Goal: Information Seeking & Learning: Find specific fact

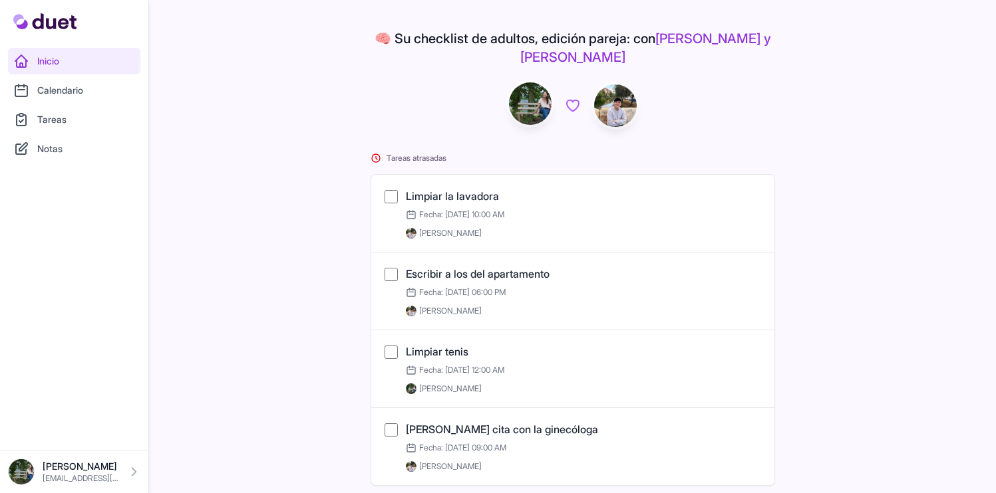
click at [98, 485] on link "Cesar cesar7g5@gmail.com" at bounding box center [74, 472] width 132 height 27
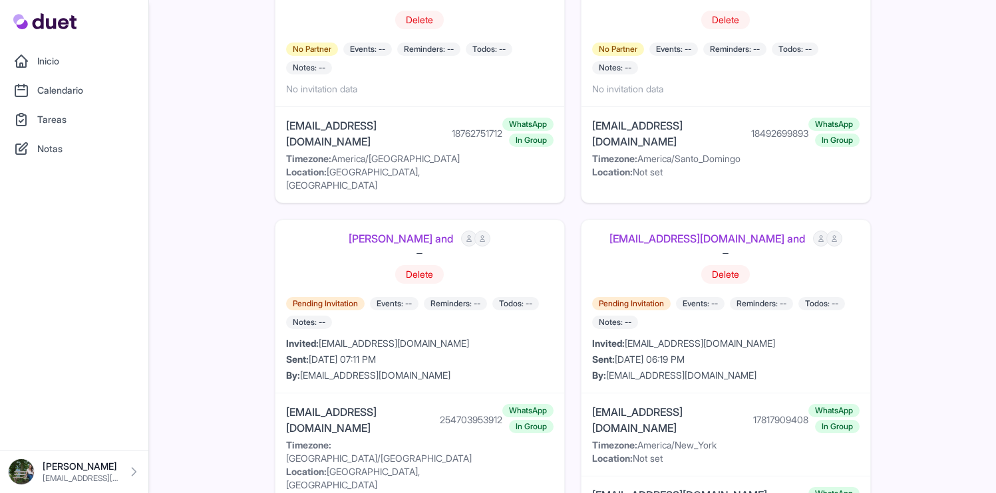
scroll to position [1689, 0]
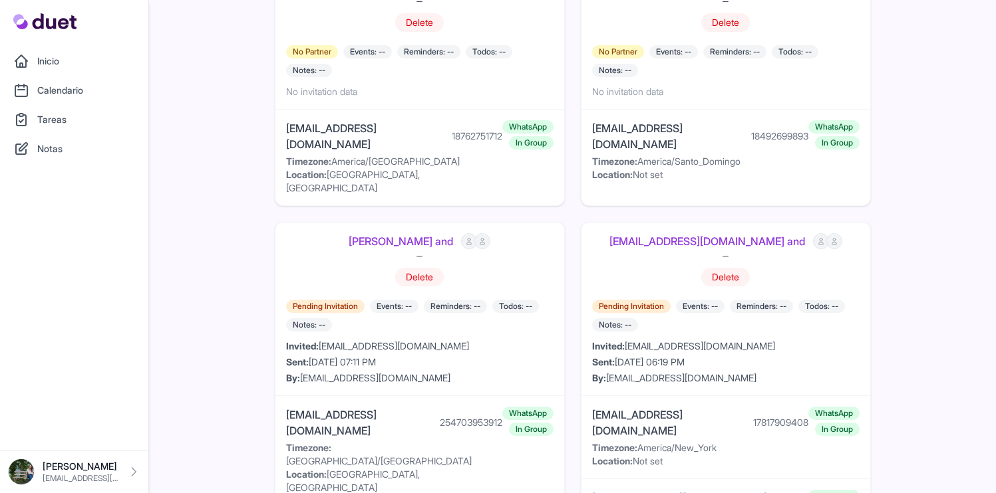
click at [380, 233] on link "IAN WAHUNGU and" at bounding box center [400, 241] width 104 height 16
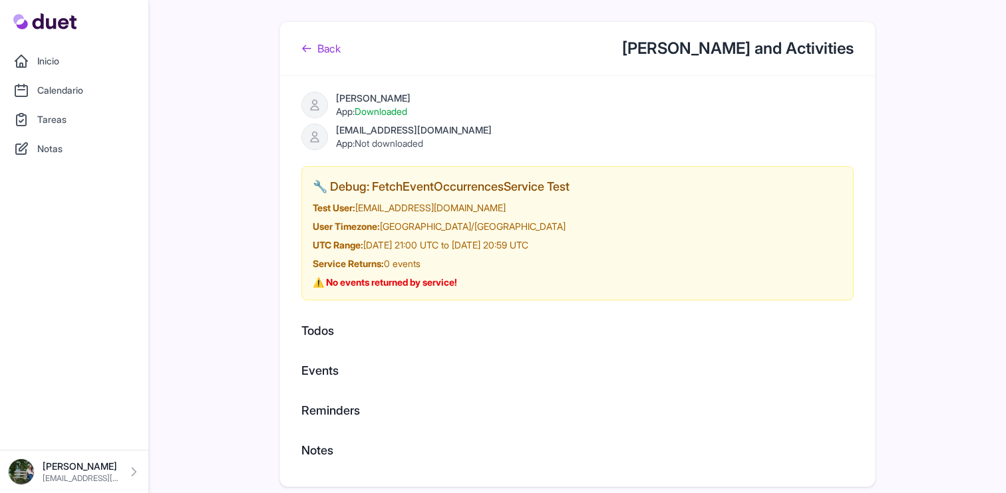
click at [317, 55] on link "Back" at bounding box center [320, 49] width 39 height 16
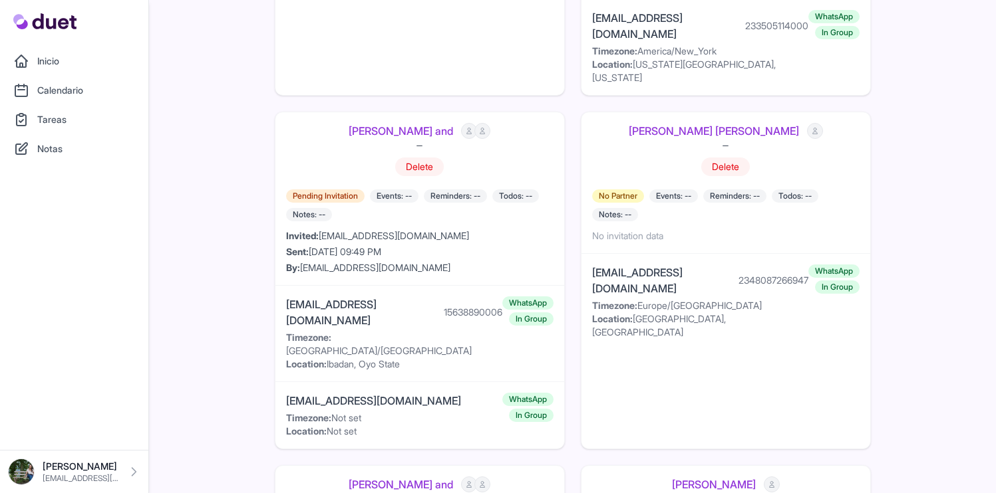
scroll to position [435, 0]
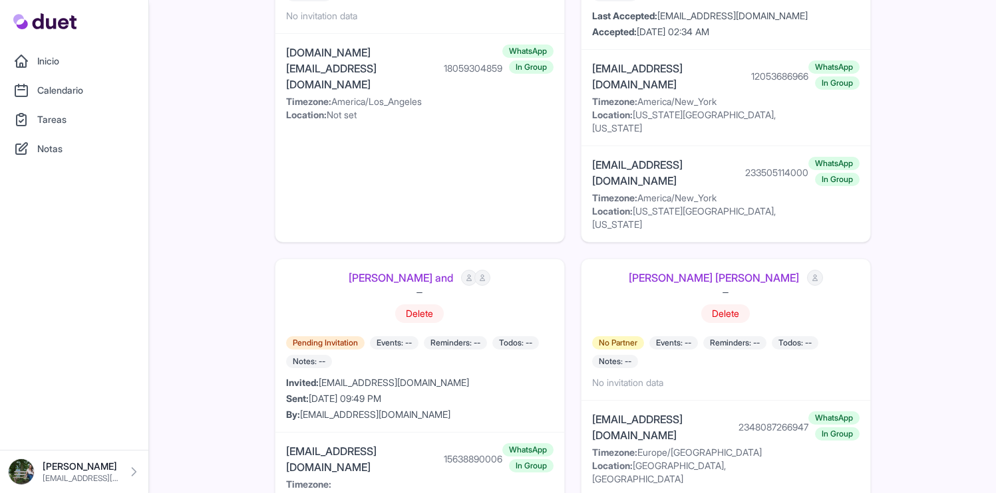
click at [383, 270] on link "[PERSON_NAME] and" at bounding box center [400, 278] width 104 height 16
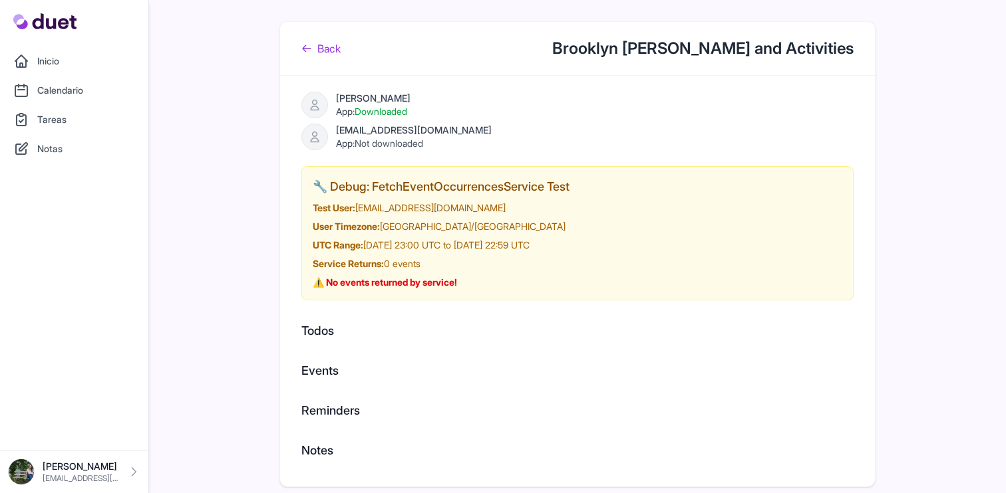
click at [317, 53] on link "Back" at bounding box center [320, 49] width 39 height 16
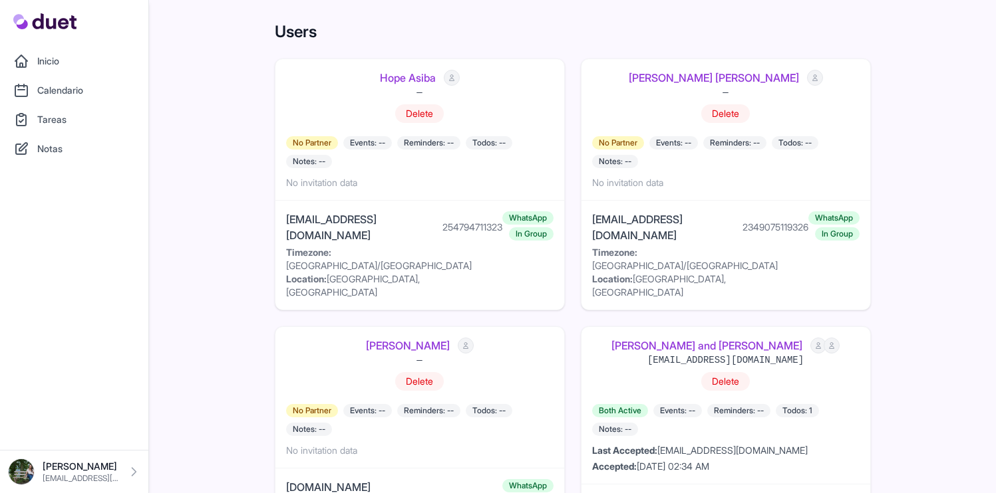
click at [400, 80] on link "Hope Asiba" at bounding box center [408, 78] width 56 height 16
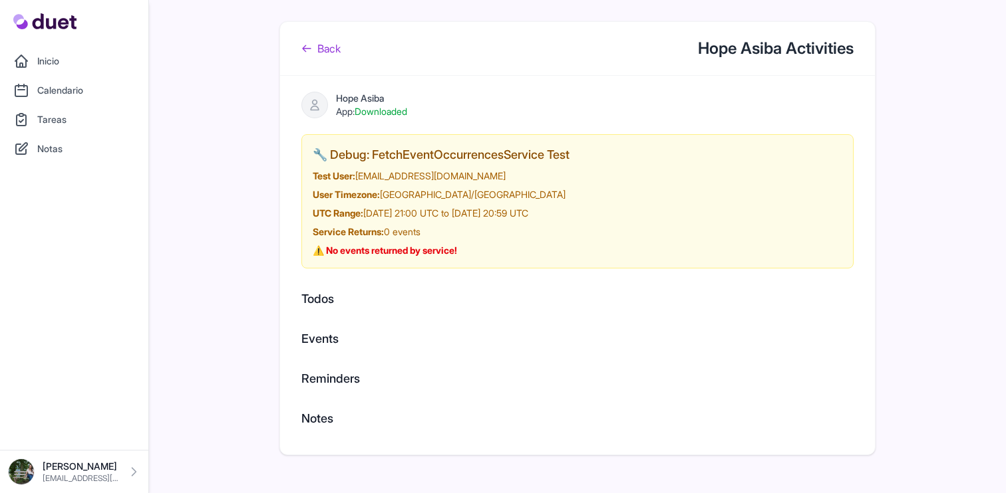
click at [311, 40] on div "Back Hope Asiba Activities" at bounding box center [577, 49] width 595 height 54
click at [316, 50] on link "Back" at bounding box center [320, 49] width 39 height 16
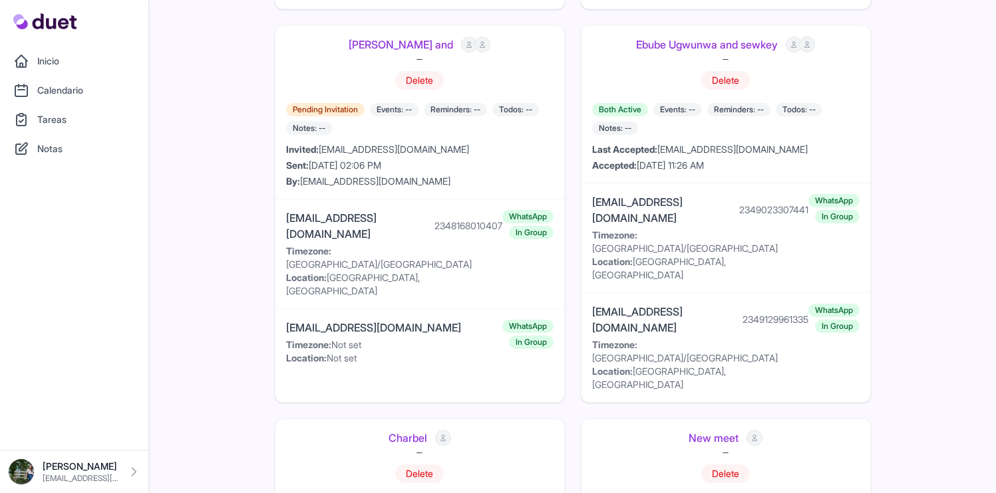
scroll to position [2699, 0]
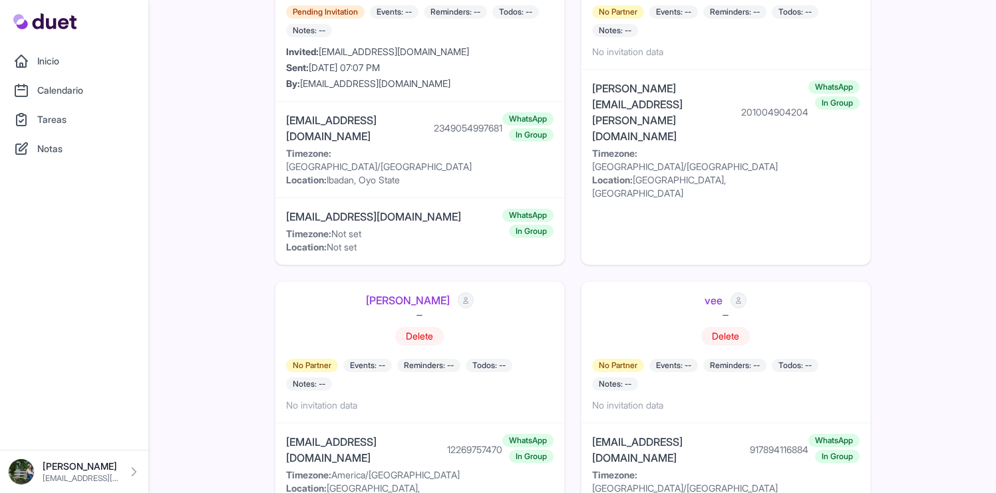
scroll to position [2289, 0]
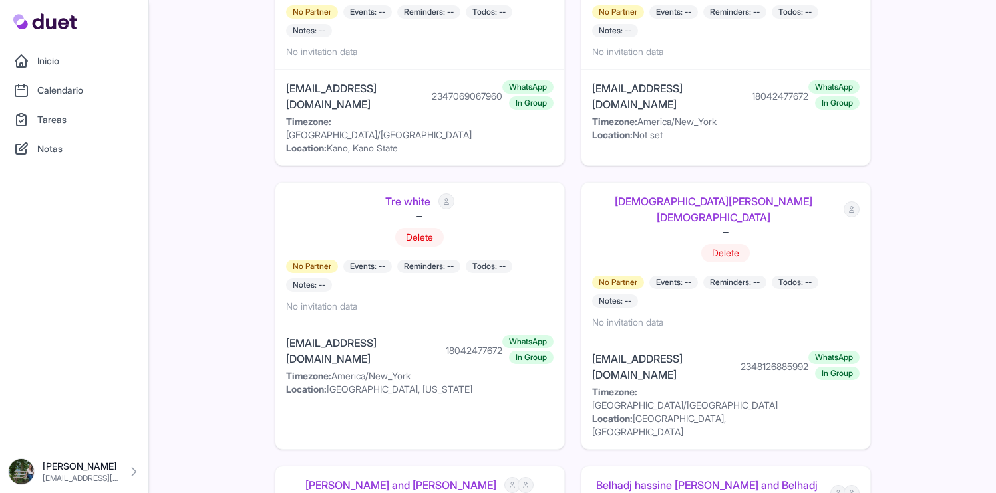
scroll to position [2592, 0]
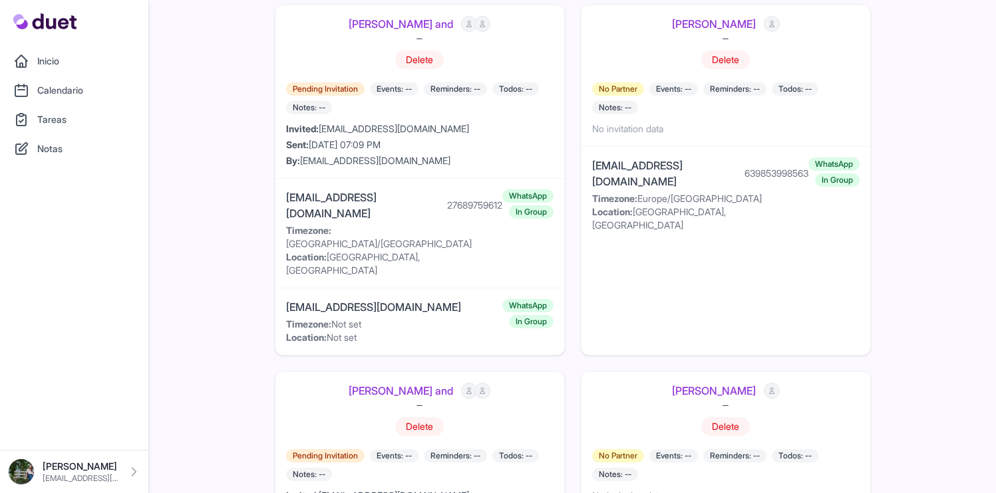
scroll to position [2836, 0]
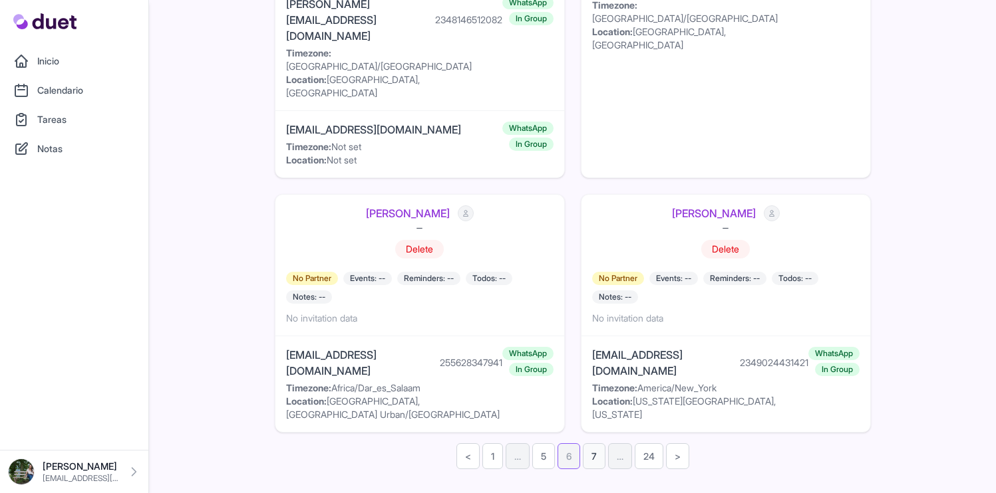
click at [593, 444] on link "7" at bounding box center [594, 457] width 23 height 26
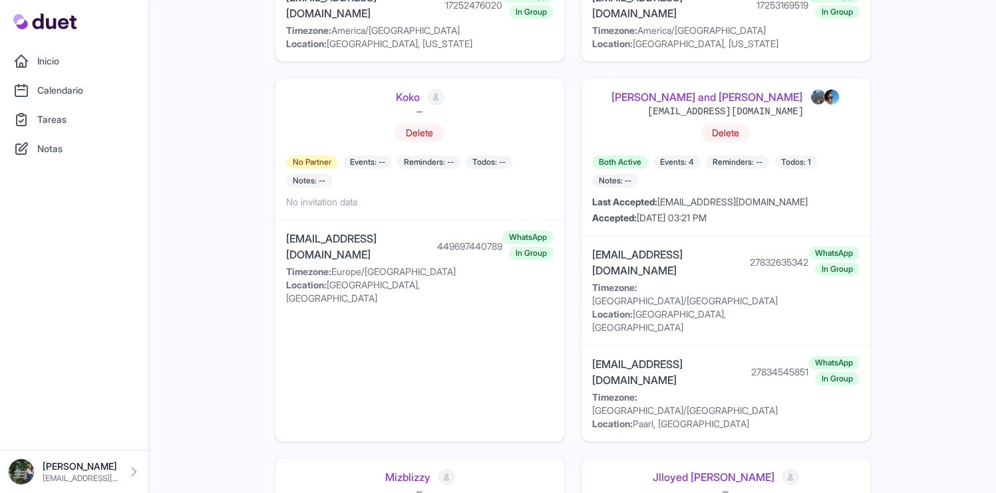
scroll to position [2606, 0]
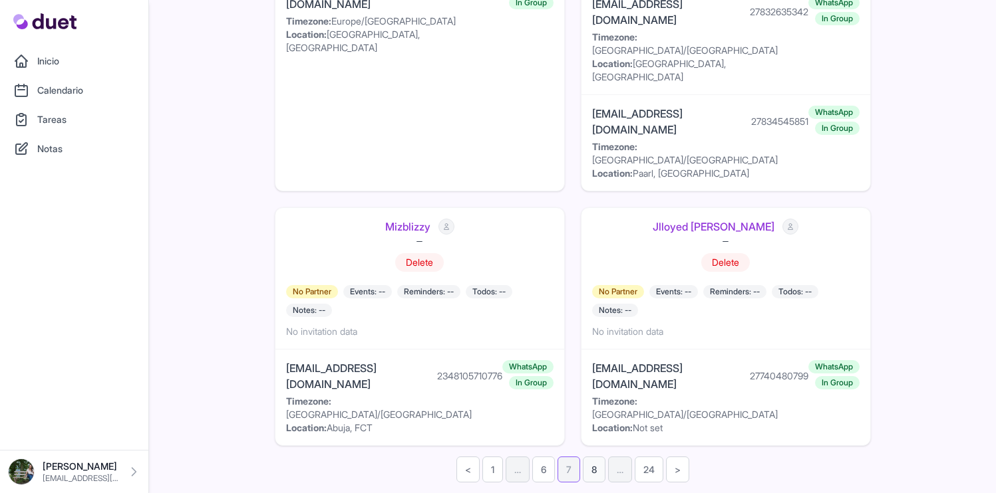
click at [602, 457] on link "8" at bounding box center [594, 470] width 23 height 26
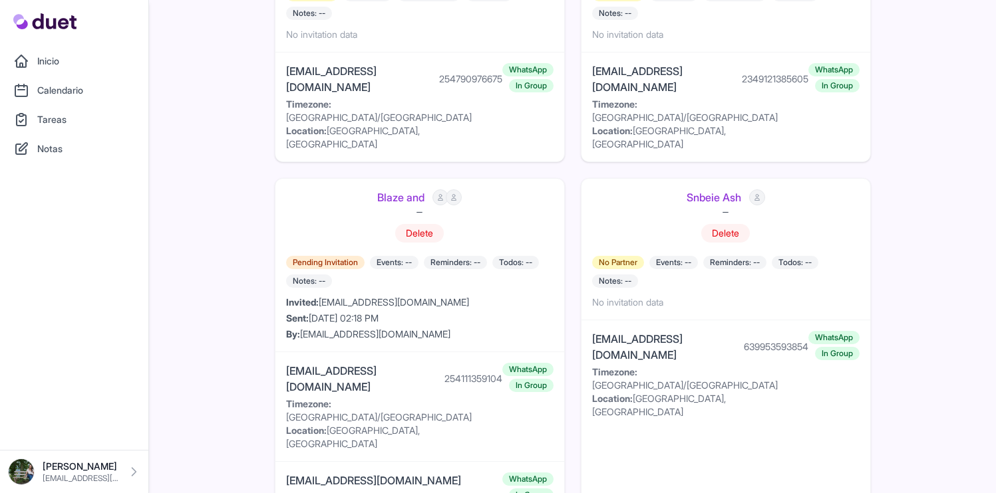
scroll to position [2936, 0]
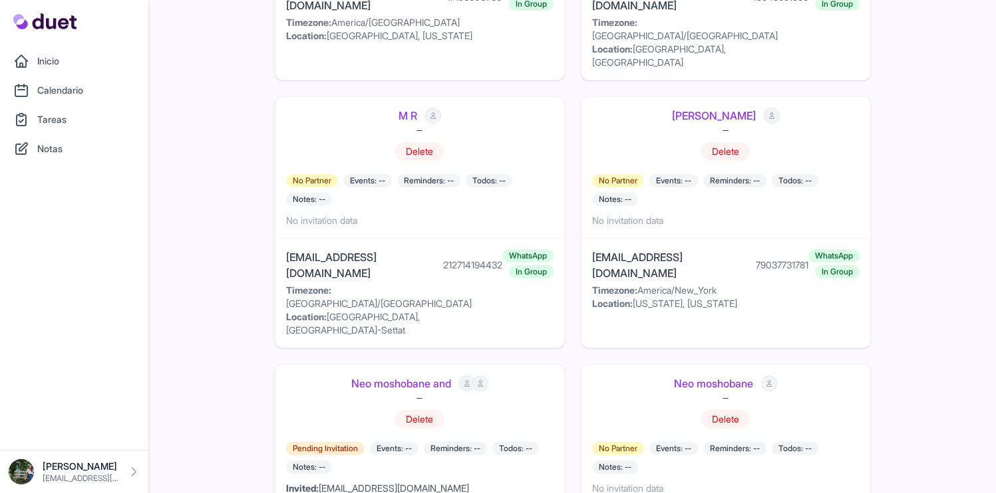
scroll to position [2606, 0]
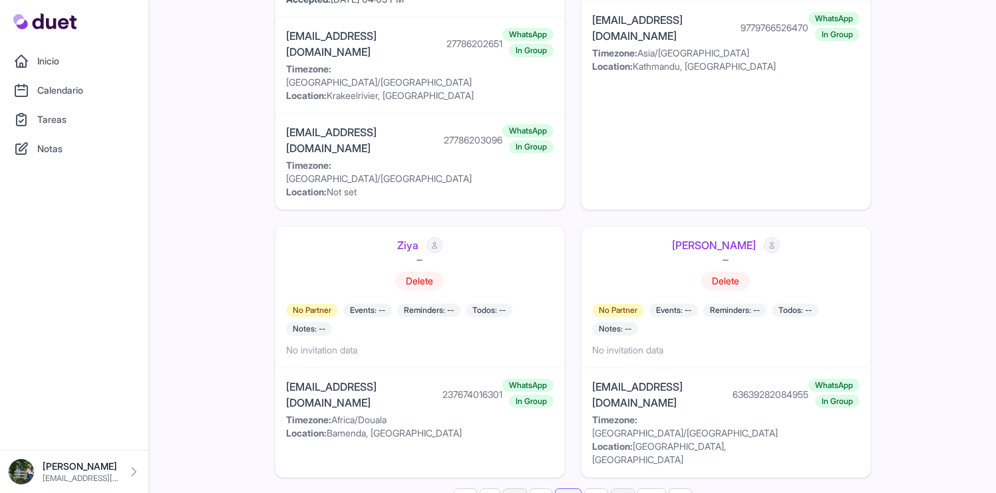
scroll to position [2622, 0]
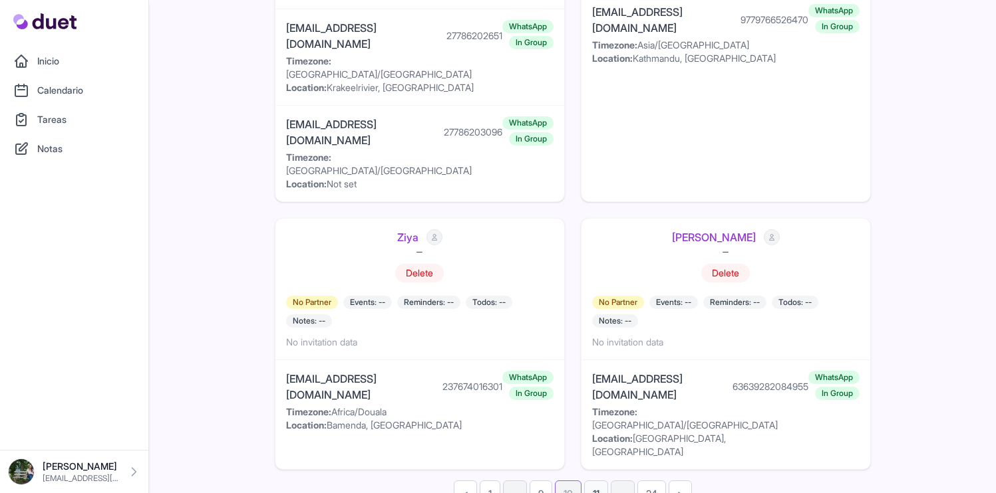
click at [596, 481] on link "11" at bounding box center [596, 494] width 24 height 26
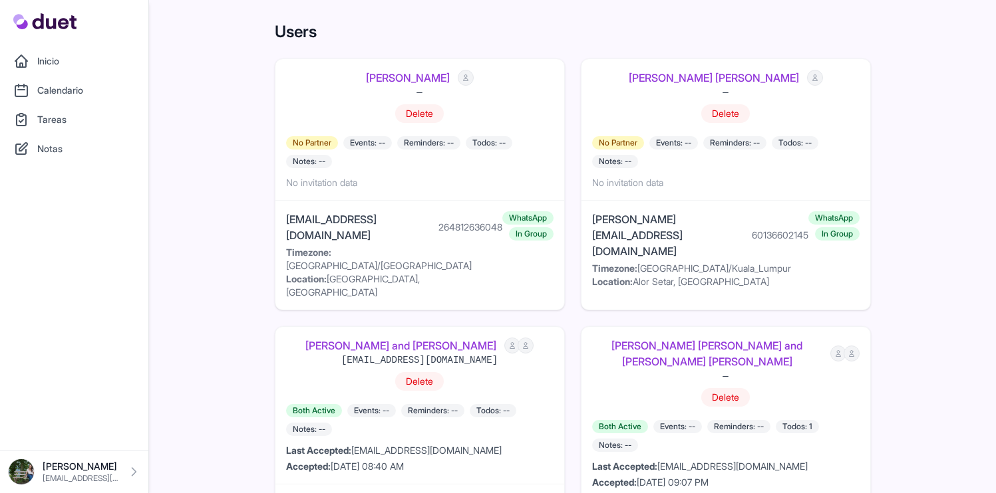
scroll to position [591, 0]
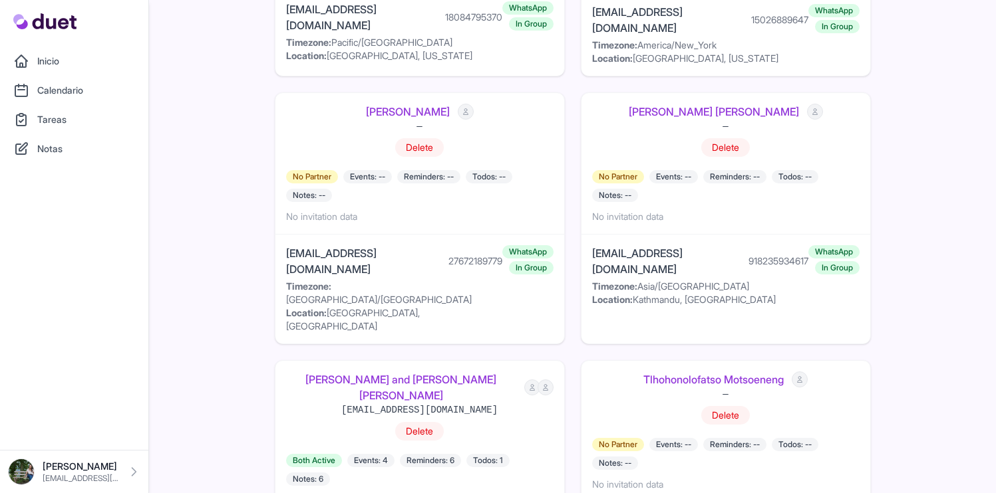
click at [470, 372] on link "Michelle González and Diego Álvarez González" at bounding box center [401, 388] width 230 height 32
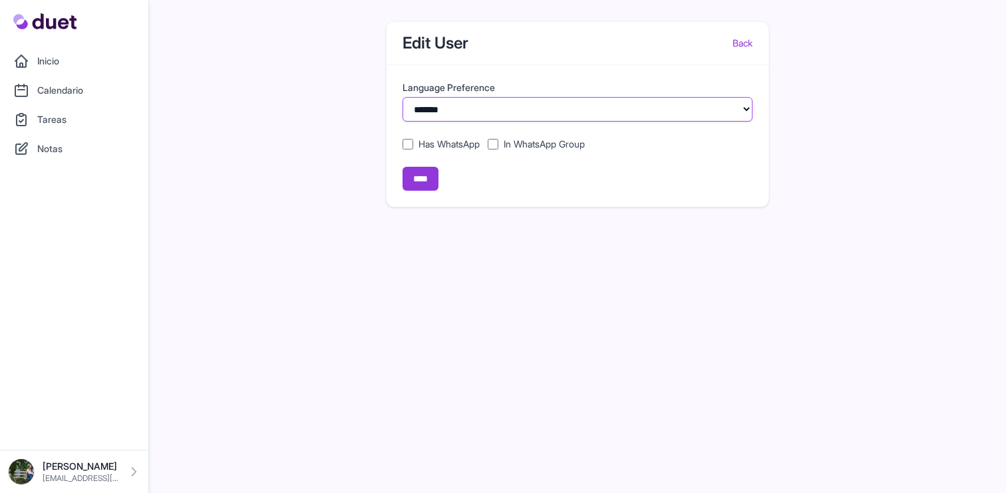
click at [615, 103] on select "******* *******" at bounding box center [577, 109] width 350 height 25
select select "**"
click at [402, 97] on select "******* *******" at bounding box center [577, 109] width 350 height 25
click at [435, 177] on input "****" at bounding box center [420, 179] width 36 height 24
click at [619, 100] on select "******* *******" at bounding box center [577, 109] width 350 height 25
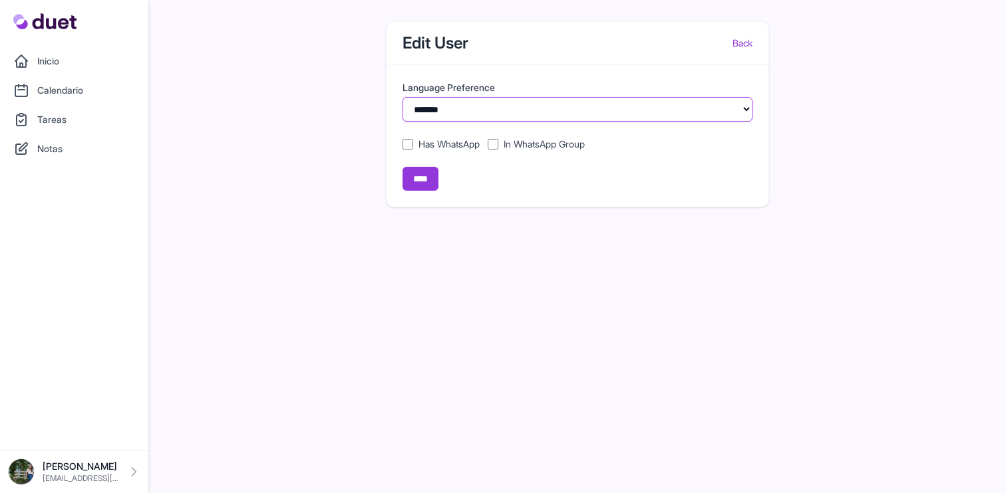
select select "**"
click at [402, 97] on select "******* *******" at bounding box center [577, 109] width 350 height 25
click at [430, 184] on input "****" at bounding box center [420, 179] width 36 height 24
click at [71, 71] on link "Inicio" at bounding box center [74, 61] width 132 height 27
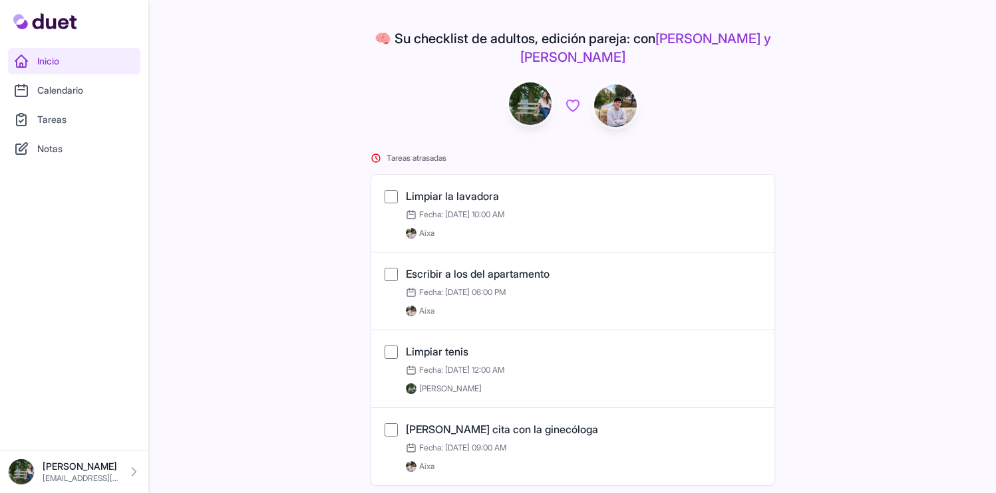
click at [71, 71] on link "Inicio" at bounding box center [74, 61] width 132 height 27
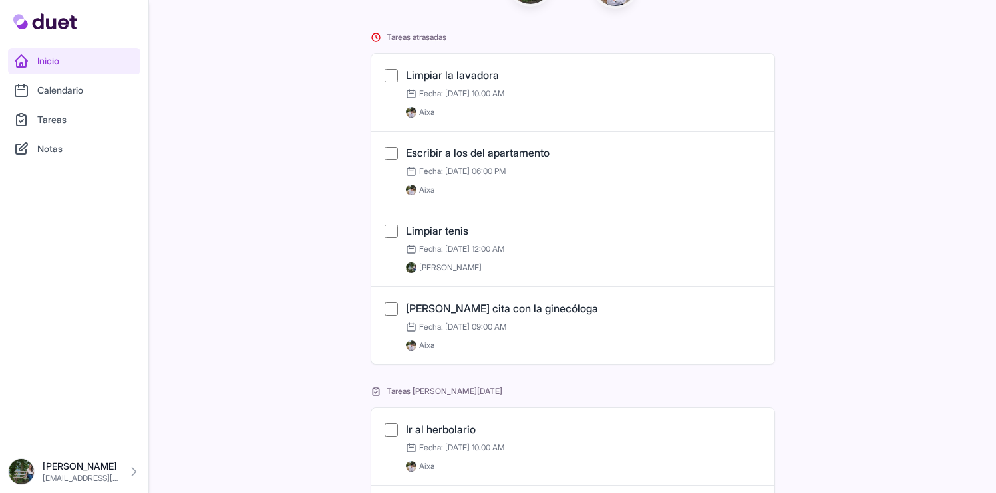
scroll to position [388, 0]
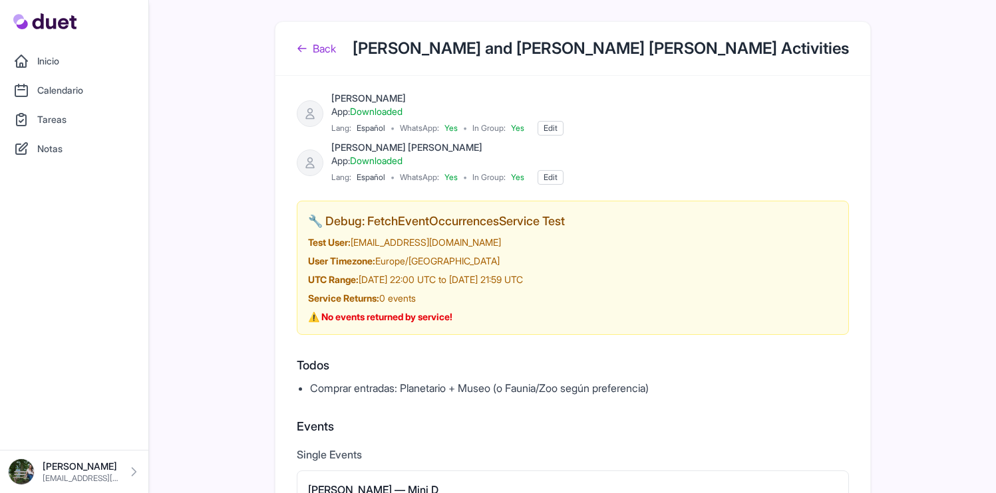
click at [315, 41] on link "Back" at bounding box center [316, 49] width 39 height 16
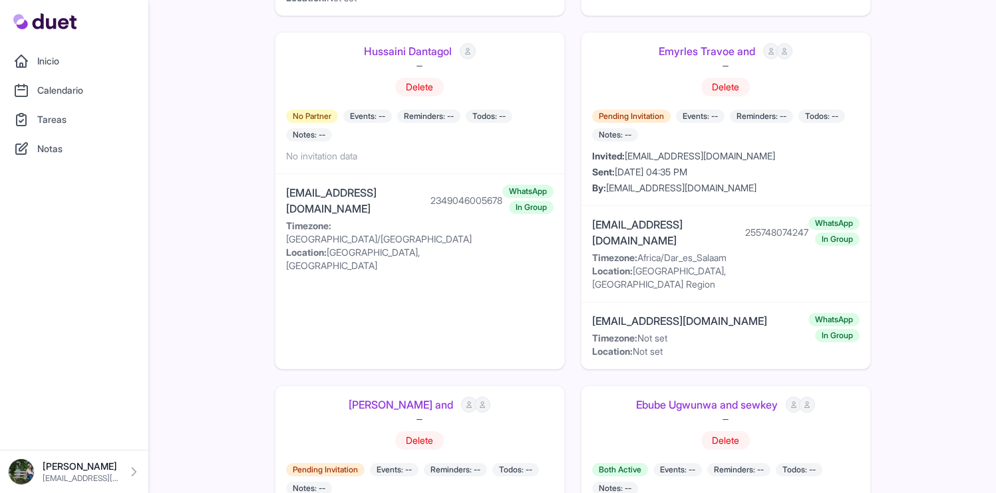
scroll to position [2836, 0]
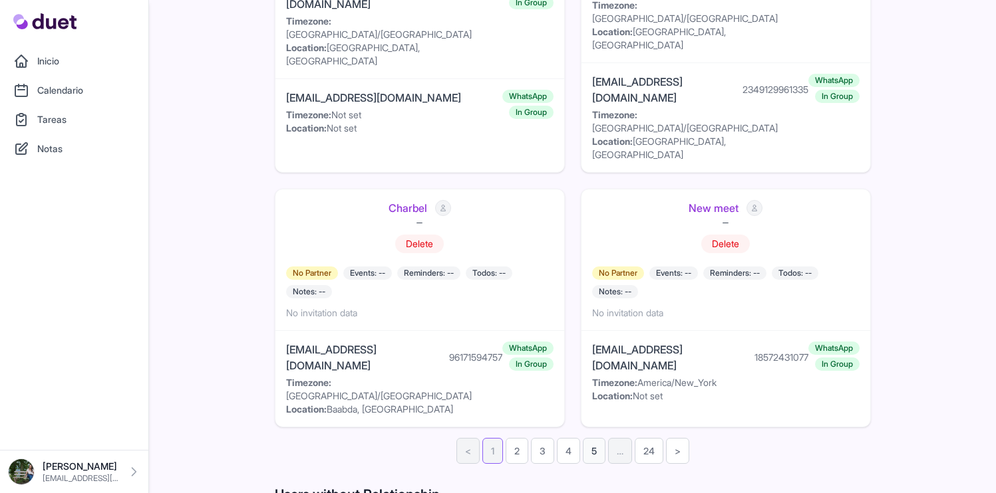
click at [589, 438] on link "5" at bounding box center [594, 451] width 23 height 26
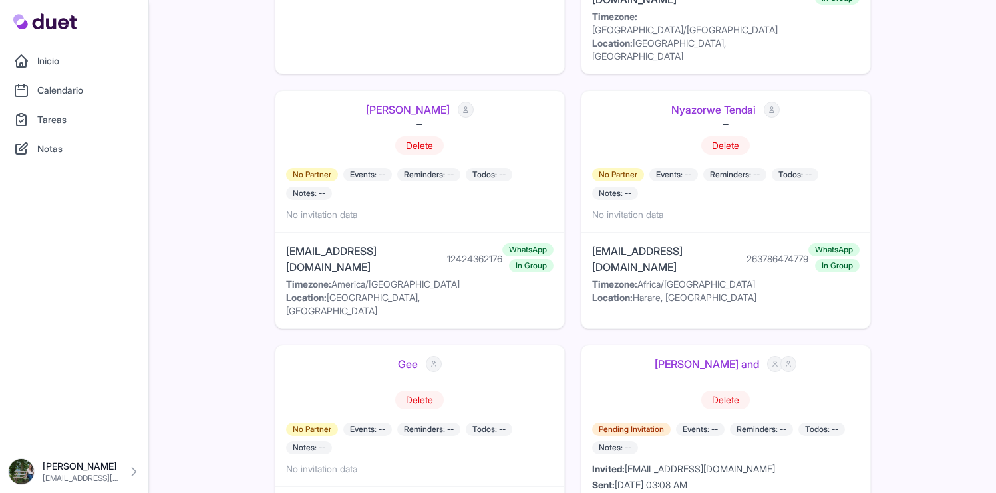
scroll to position [2699, 0]
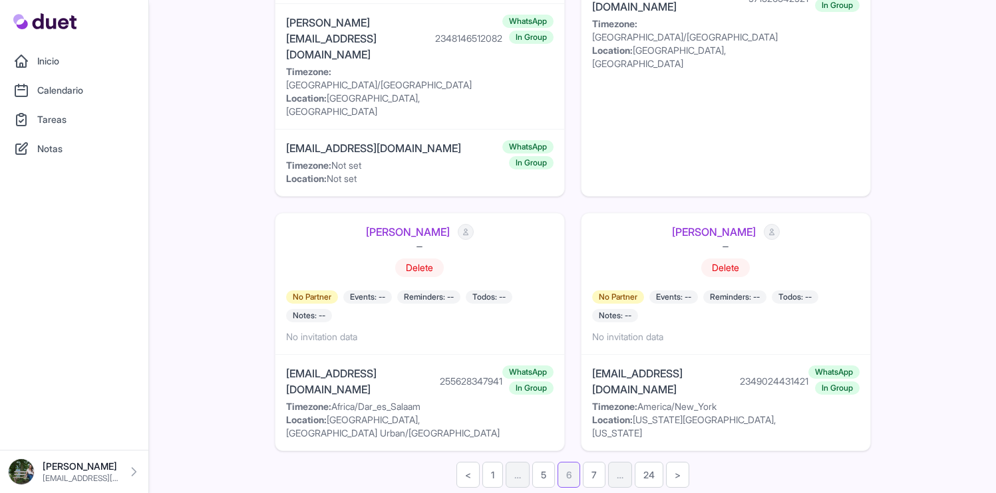
scroll to position [2836, 0]
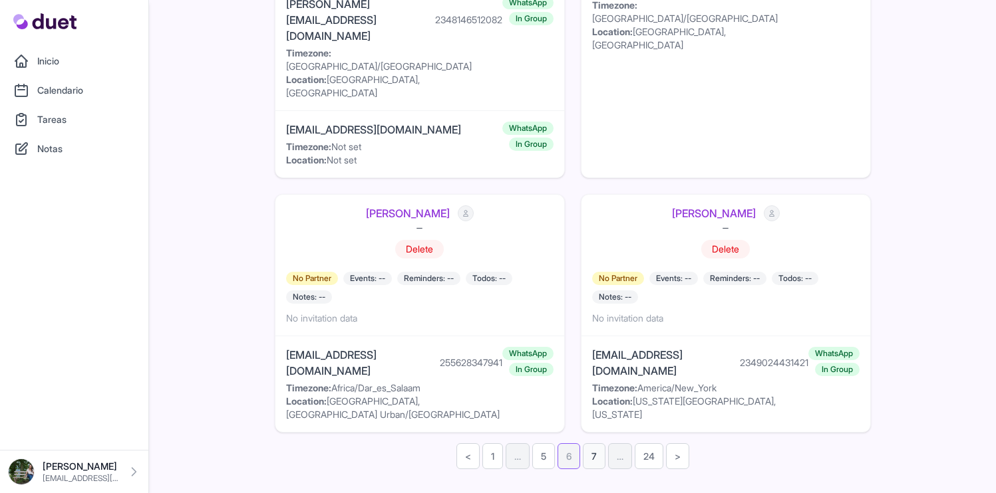
click at [594, 444] on link "7" at bounding box center [594, 457] width 23 height 26
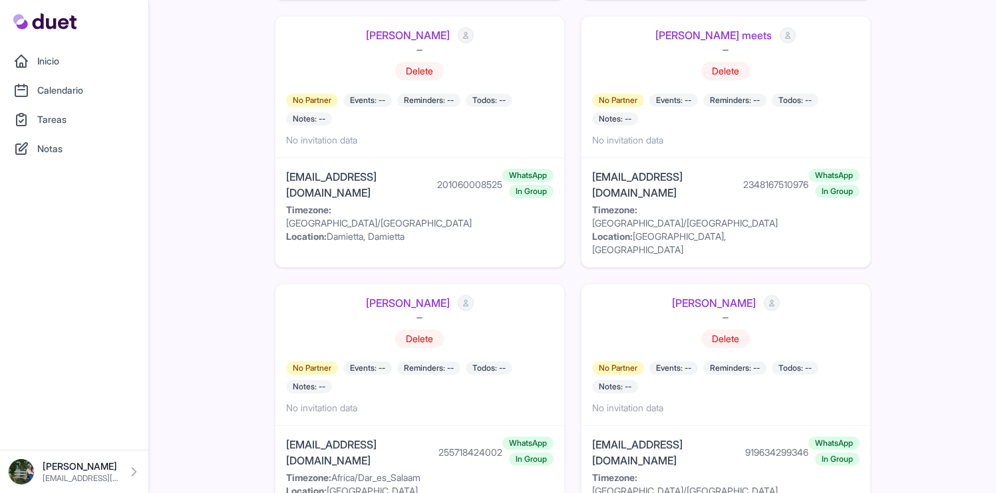
scroll to position [2606, 0]
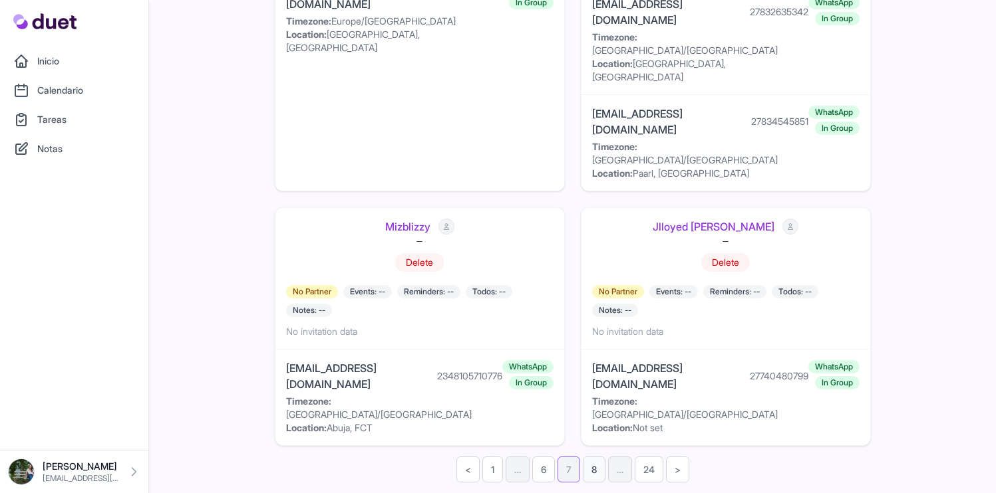
click at [601, 457] on link "8" at bounding box center [594, 470] width 23 height 26
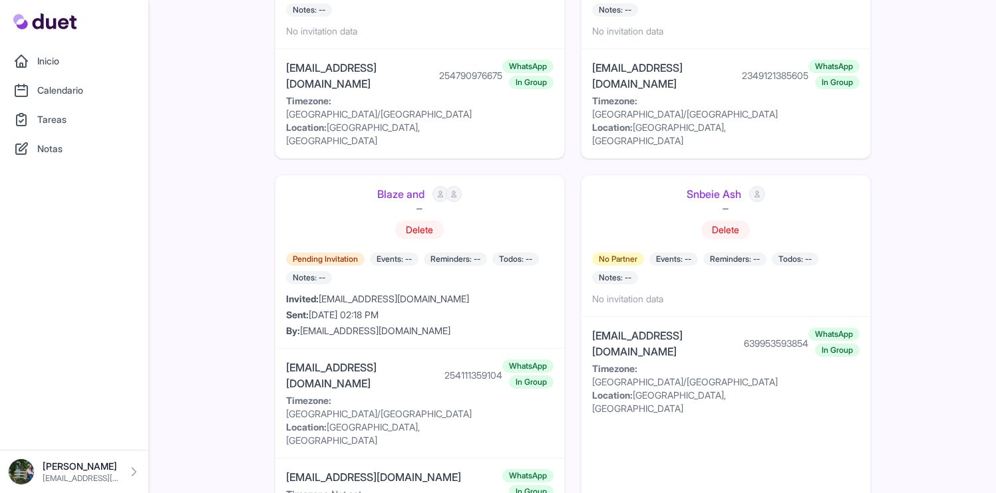
scroll to position [2933, 0]
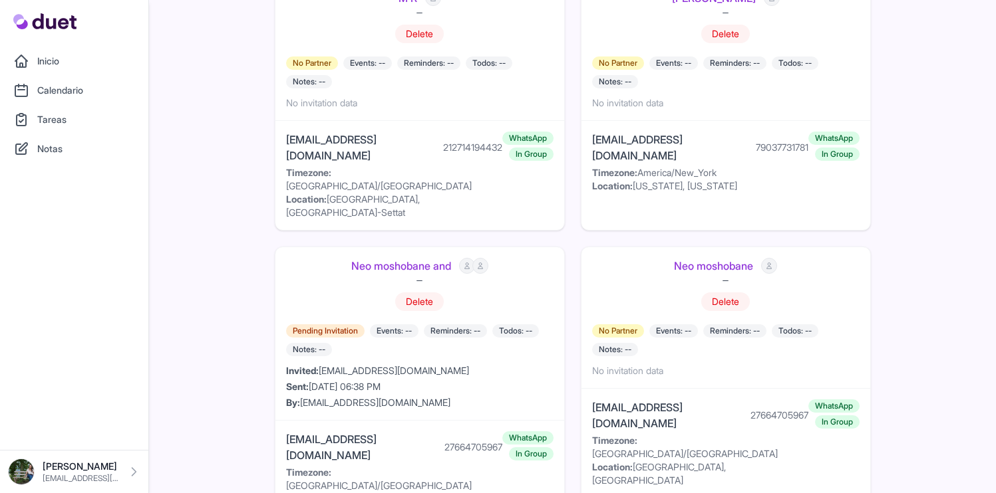
scroll to position [2555, 0]
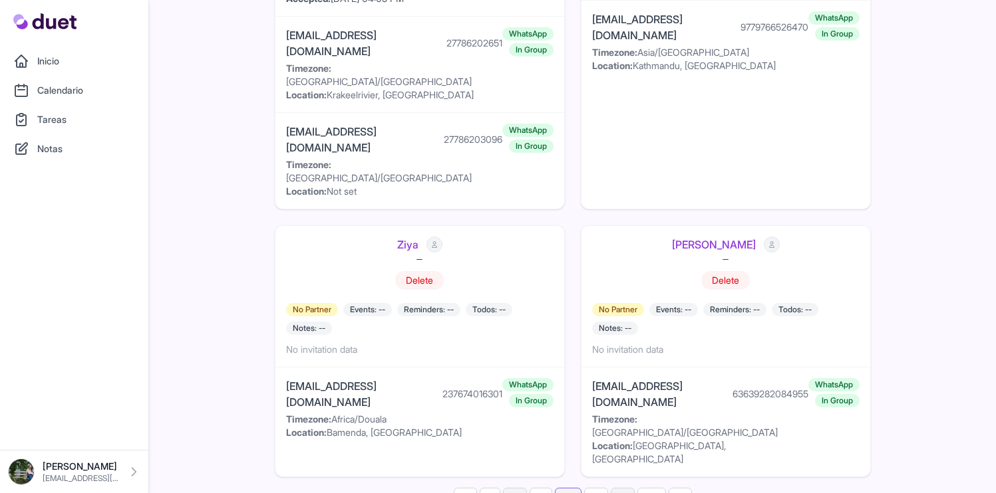
scroll to position [2622, 0]
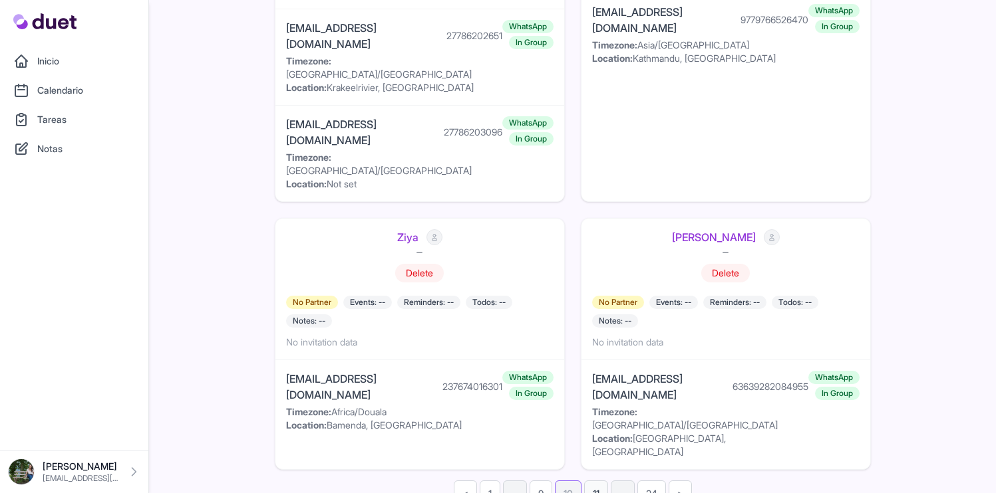
click at [597, 481] on link "11" at bounding box center [596, 494] width 24 height 26
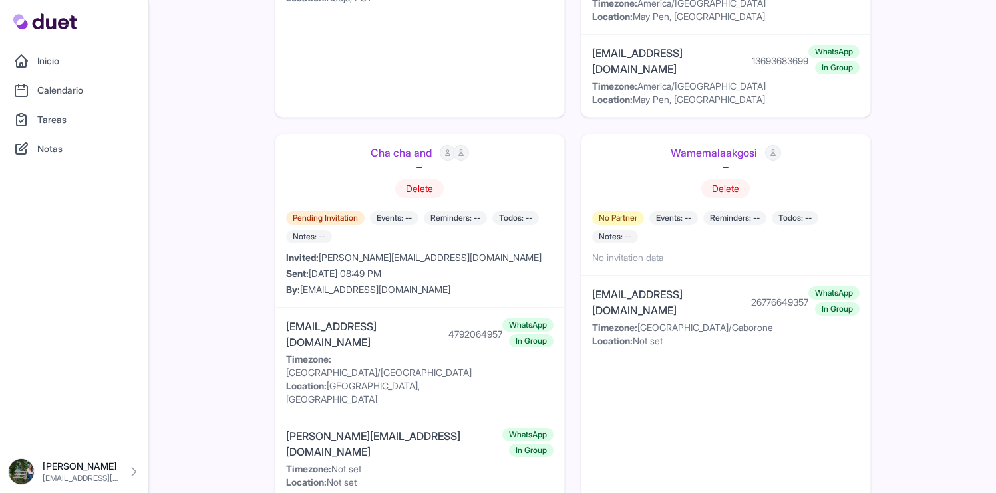
scroll to position [2785, 0]
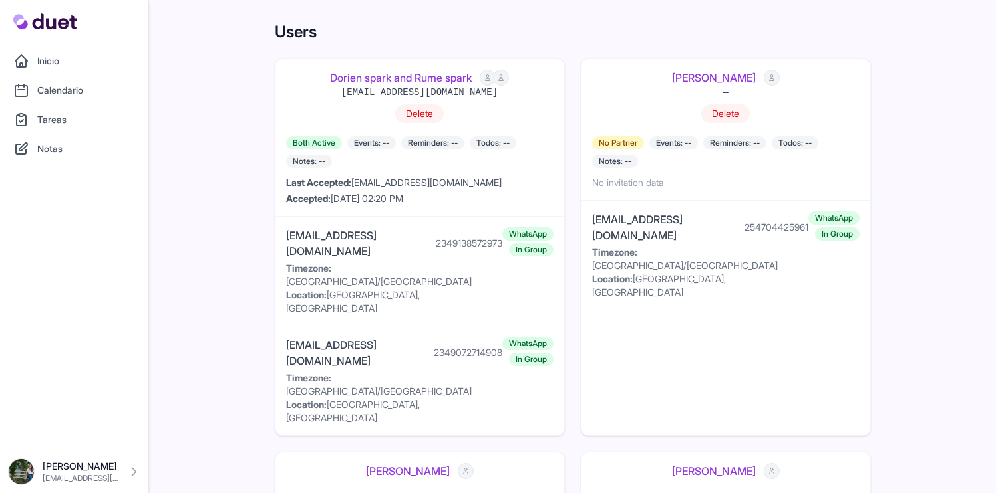
scroll to position [591, 0]
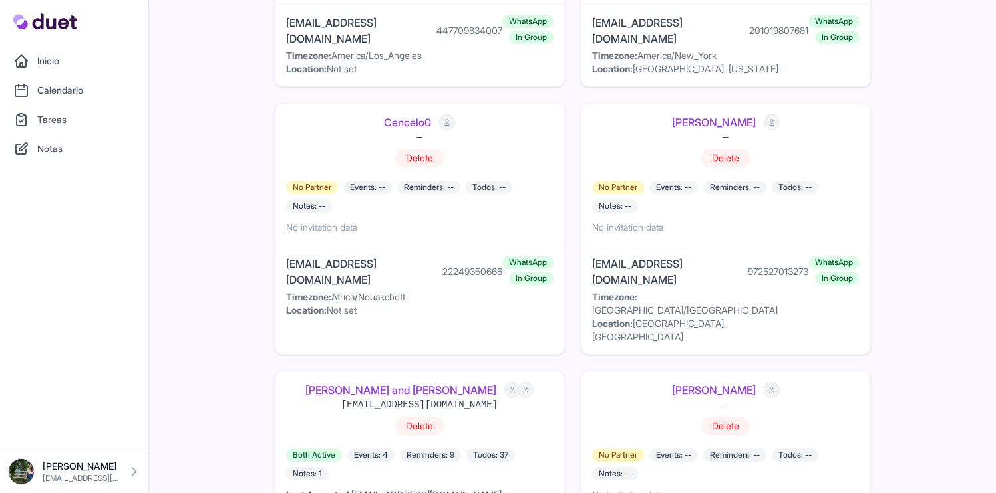
click at [496, 382] on link "dara ogunleye and Jayden Asare-Dompreh" at bounding box center [400, 390] width 191 height 16
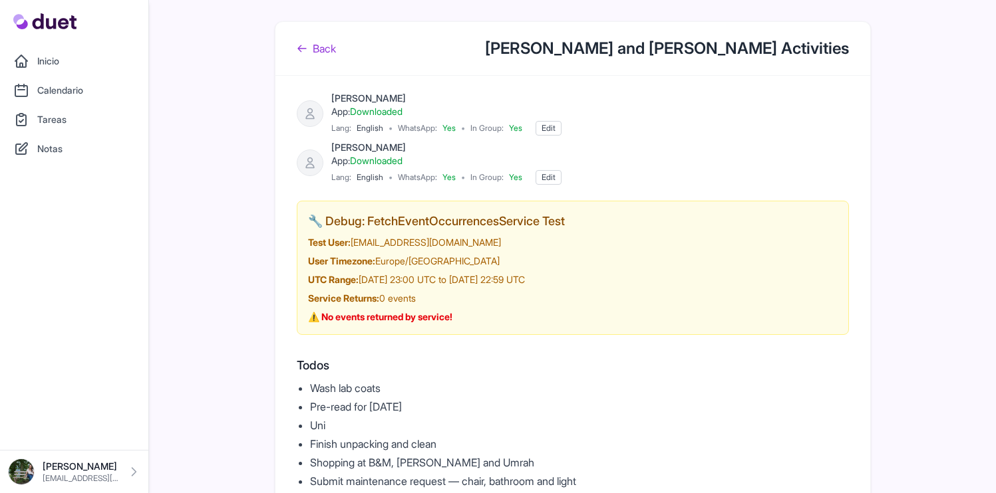
click at [557, 176] on link "Edit" at bounding box center [548, 177] width 26 height 15
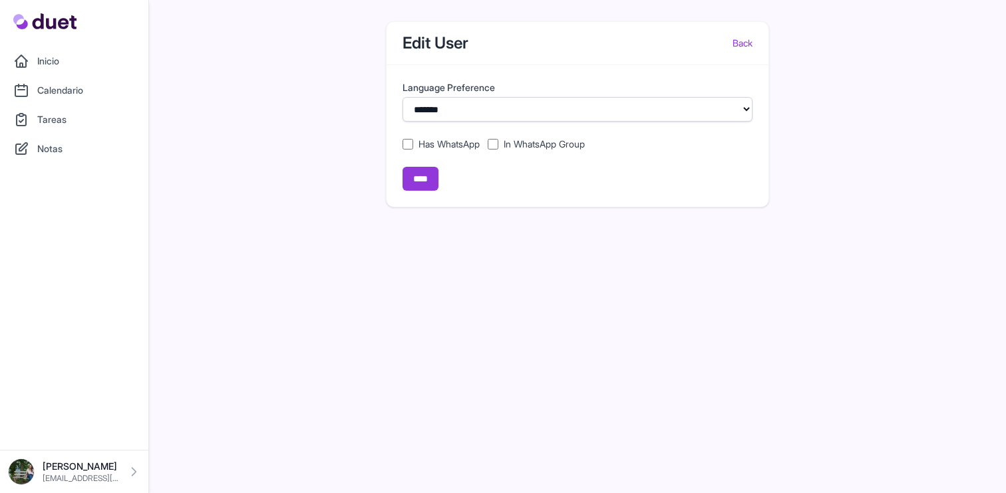
click at [507, 142] on label "In WhatsApp Group" at bounding box center [543, 144] width 81 height 13
click at [426, 182] on input "****" at bounding box center [420, 179] width 36 height 24
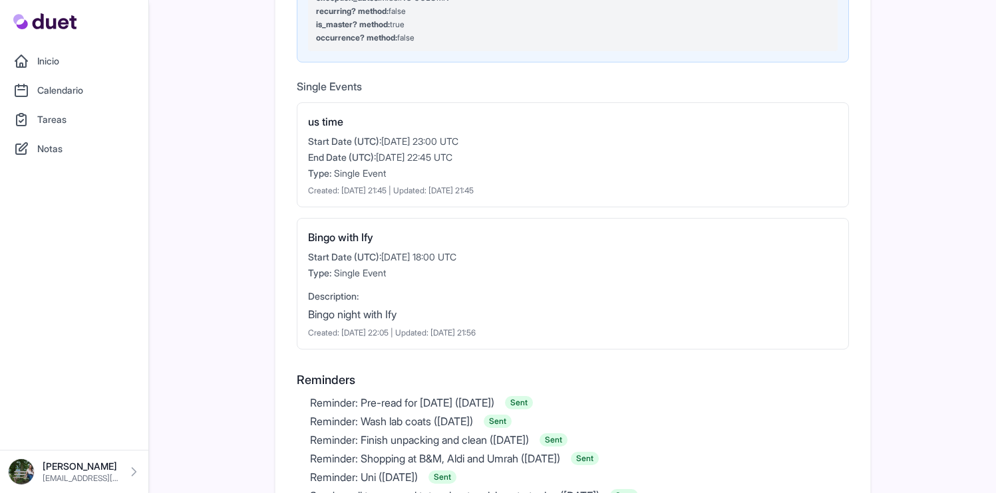
scroll to position [1811, 0]
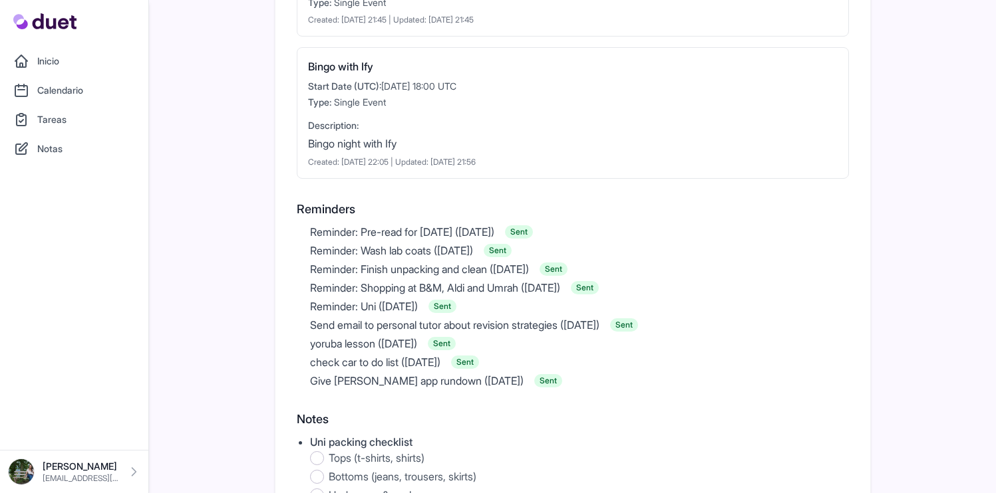
click at [90, 69] on link "Inicio" at bounding box center [74, 61] width 132 height 27
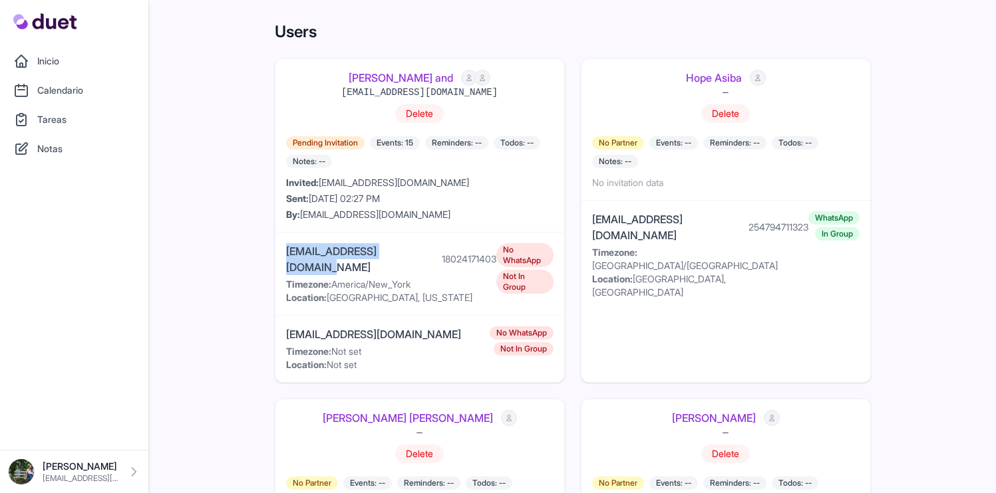
drag, startPoint x: 423, startPoint y: 251, endPoint x: 269, endPoint y: 256, distance: 154.4
copy div "[EMAIL_ADDRESS][DOMAIN_NAME]"
click at [420, 77] on link "[PERSON_NAME] and" at bounding box center [400, 78] width 104 height 16
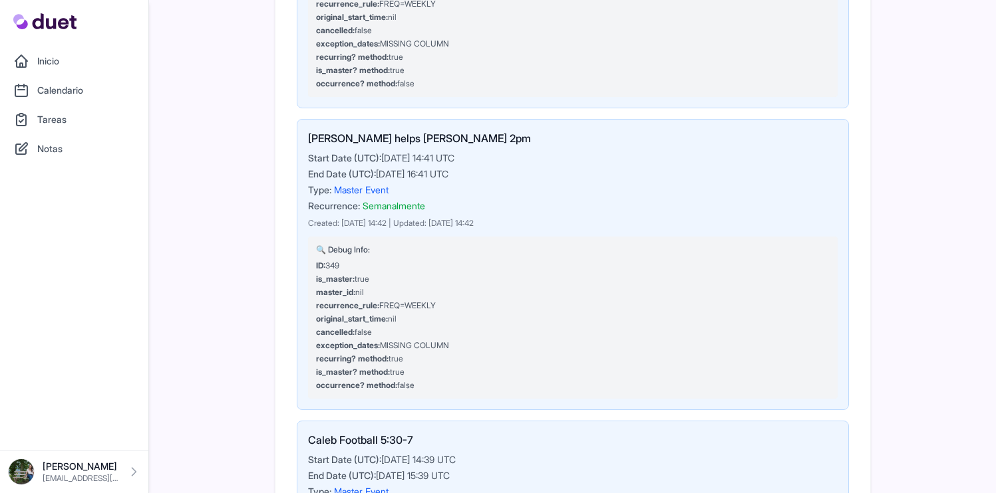
scroll to position [1161, 0]
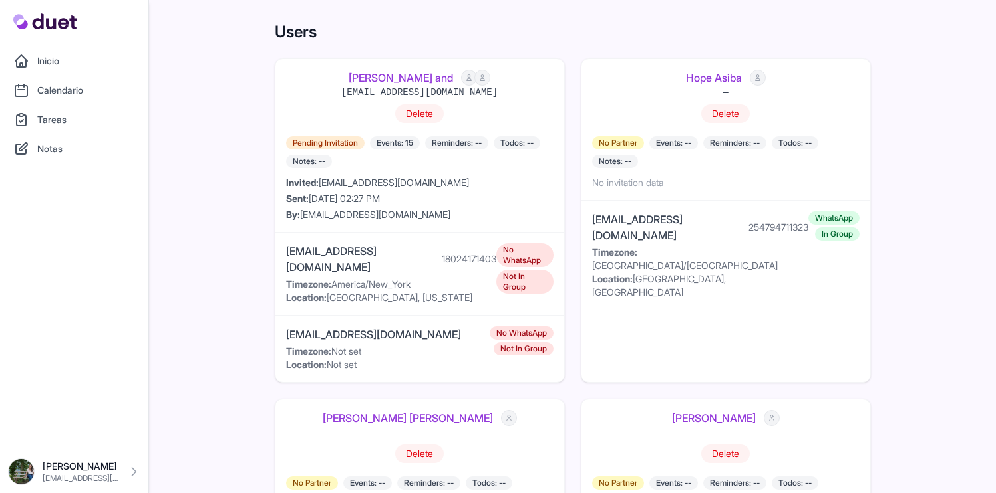
click at [502, 253] on span "No WhatsApp" at bounding box center [524, 255] width 57 height 24
click at [503, 270] on span "Not In Group" at bounding box center [524, 282] width 57 height 24
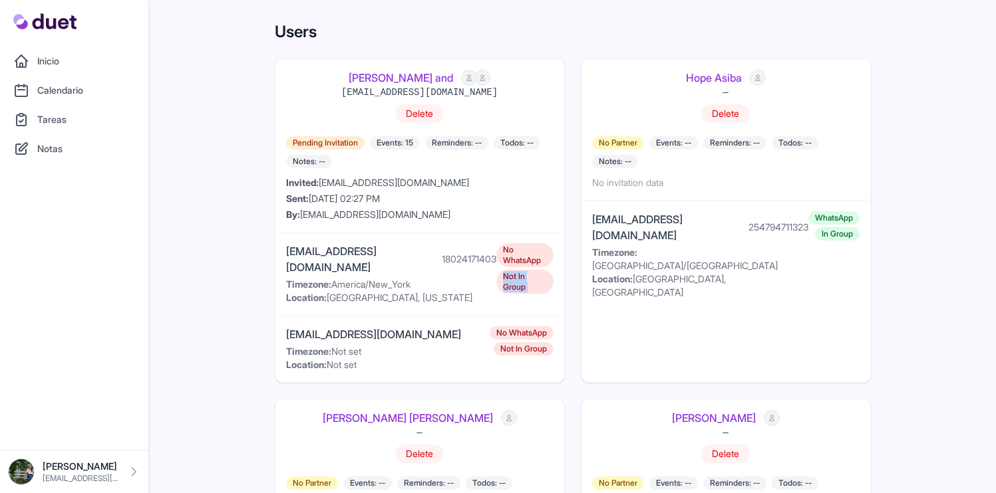
click at [503, 270] on span "Not In Group" at bounding box center [524, 282] width 57 height 24
drag, startPoint x: 432, startPoint y: 317, endPoint x: 298, endPoint y: 313, distance: 133.7
click at [298, 316] on div "chapinarchery@yahoo.com Timezone: Not set Location: Not set No WhatsApp Not In …" at bounding box center [419, 349] width 289 height 67
click at [396, 80] on link "[PERSON_NAME] and" at bounding box center [400, 78] width 104 height 16
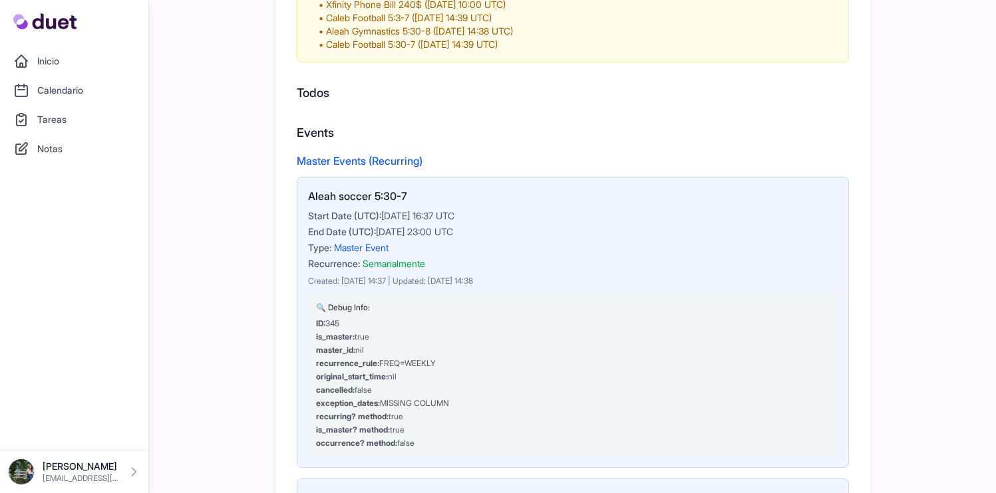
scroll to position [353, 0]
drag, startPoint x: 314, startPoint y: 188, endPoint x: 471, endPoint y: 189, distance: 157.0
click at [471, 189] on h3 "Aleah soccer 5:30-7" at bounding box center [572, 196] width 529 height 16
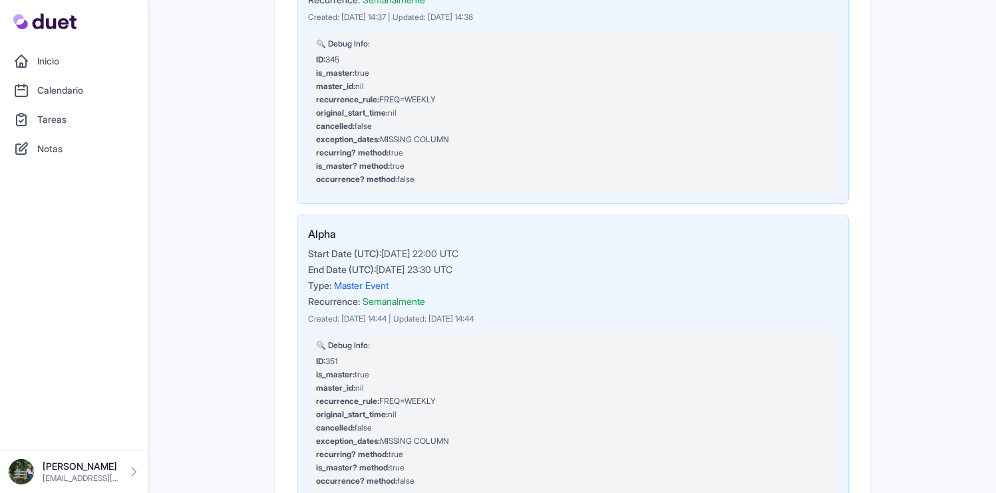
scroll to position [618, 0]
click at [320, 229] on h3 "Alpha" at bounding box center [572, 232] width 529 height 16
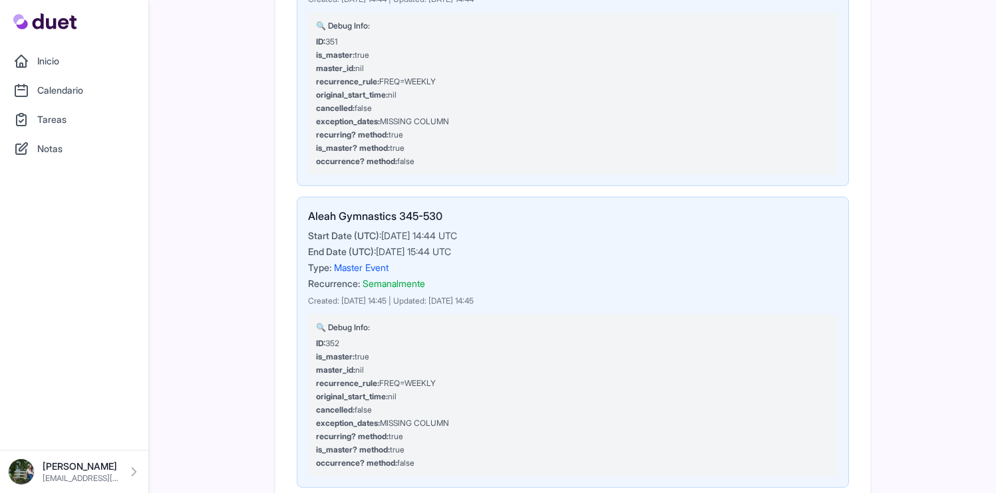
scroll to position [1016, 0]
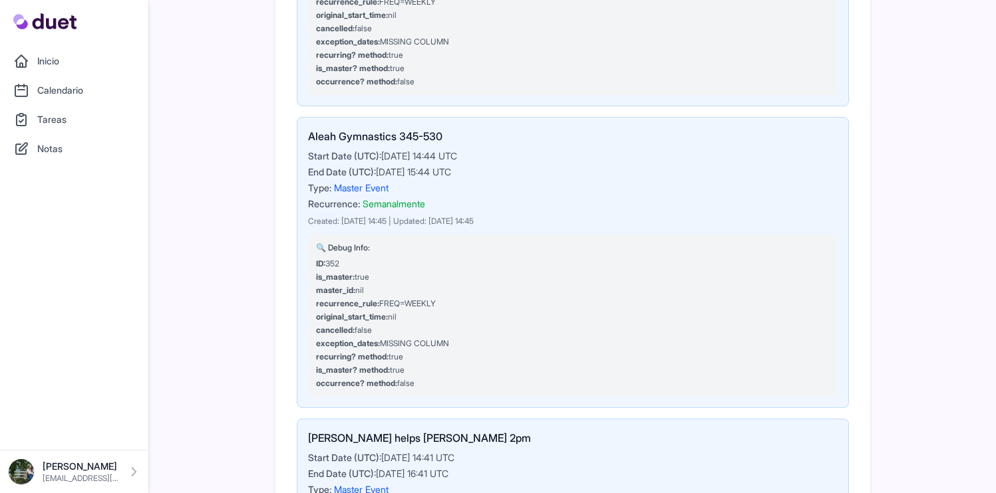
click at [352, 130] on h3 "Aleah Gymnastics 345-530" at bounding box center [572, 136] width 529 height 16
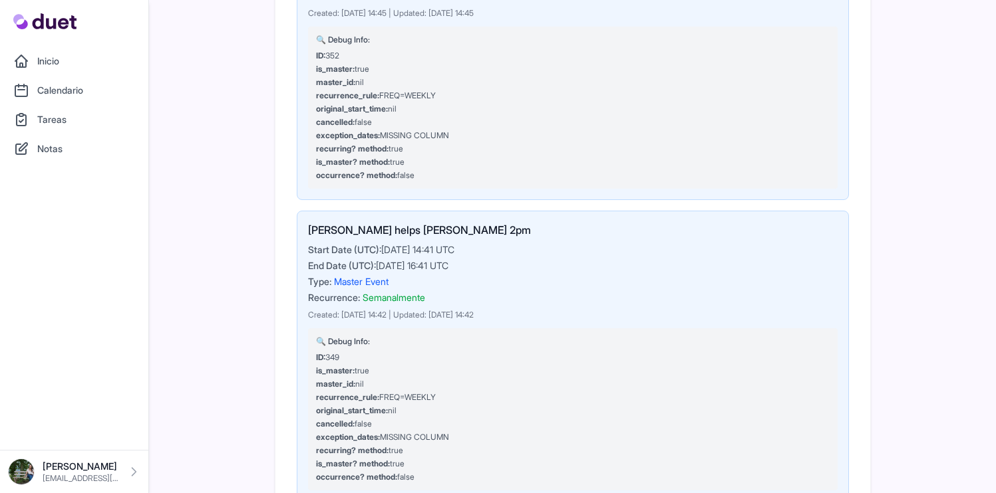
scroll to position [1250, 0]
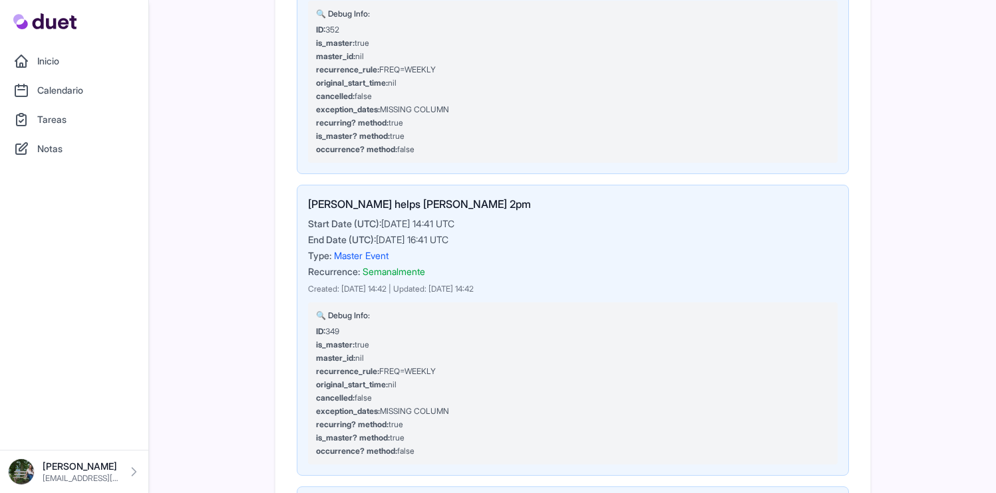
click at [388, 204] on h3 "Cayleen helps Doreen 2pm" at bounding box center [572, 204] width 529 height 16
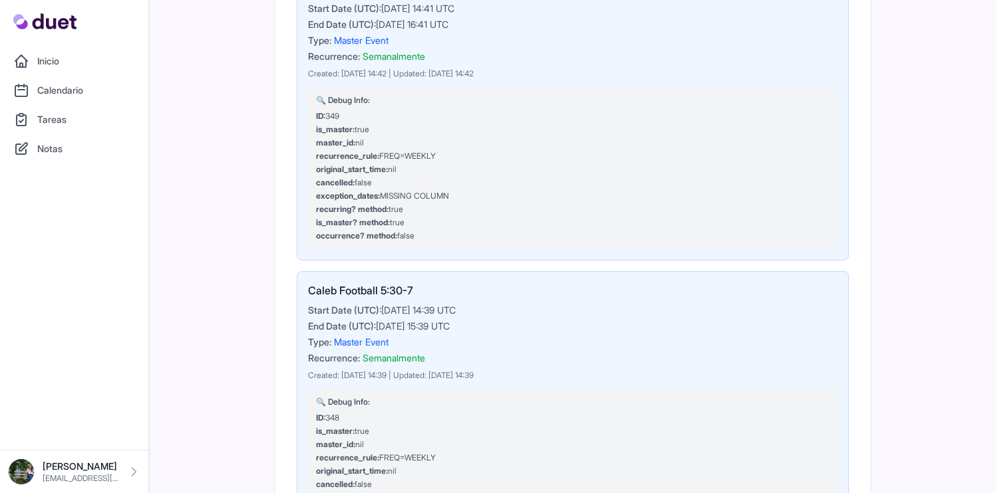
scroll to position [1473, 0]
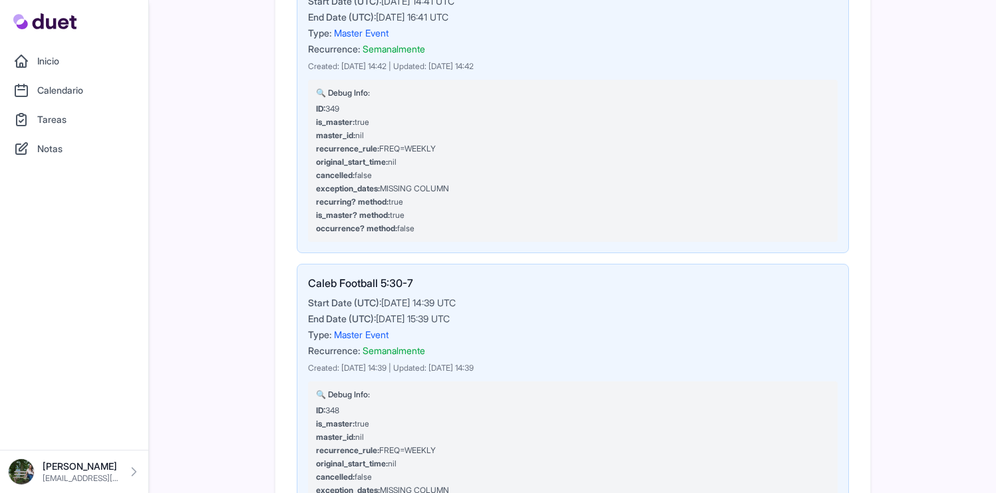
click at [378, 286] on h3 "Caleb Football 5:30-7" at bounding box center [572, 283] width 529 height 16
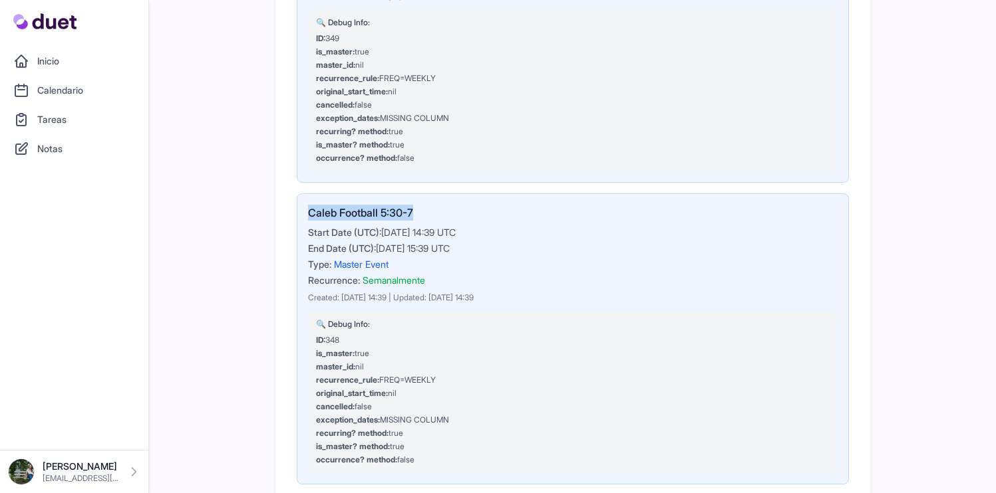
scroll to position [1724, 0]
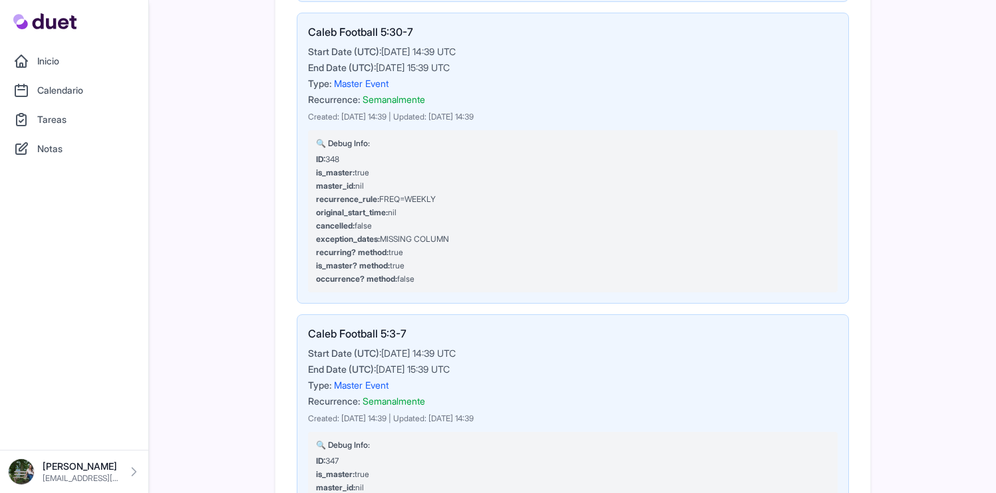
click at [374, 331] on h3 "Caleb Football 5:3-7" at bounding box center [572, 334] width 529 height 16
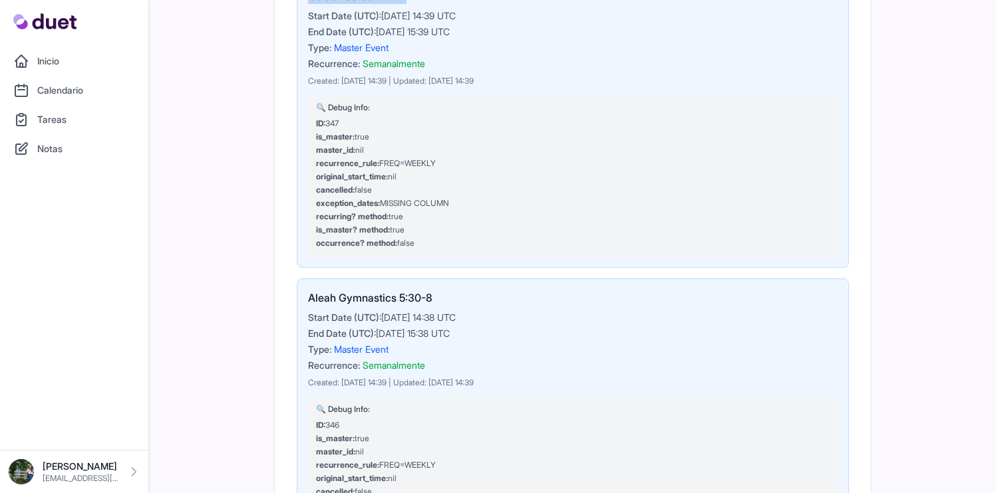
scroll to position [2088, 0]
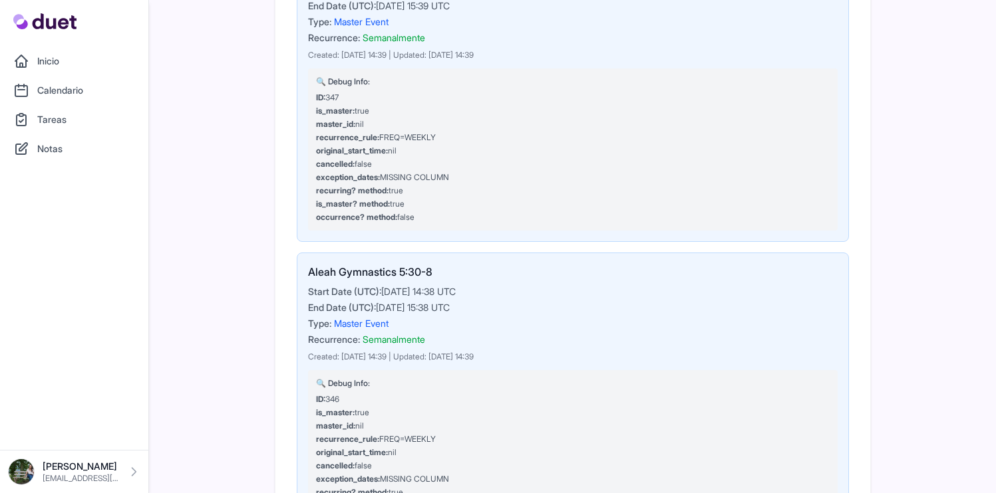
click at [384, 276] on h3 "Aleah Gymnastics 5:30-8" at bounding box center [572, 272] width 529 height 16
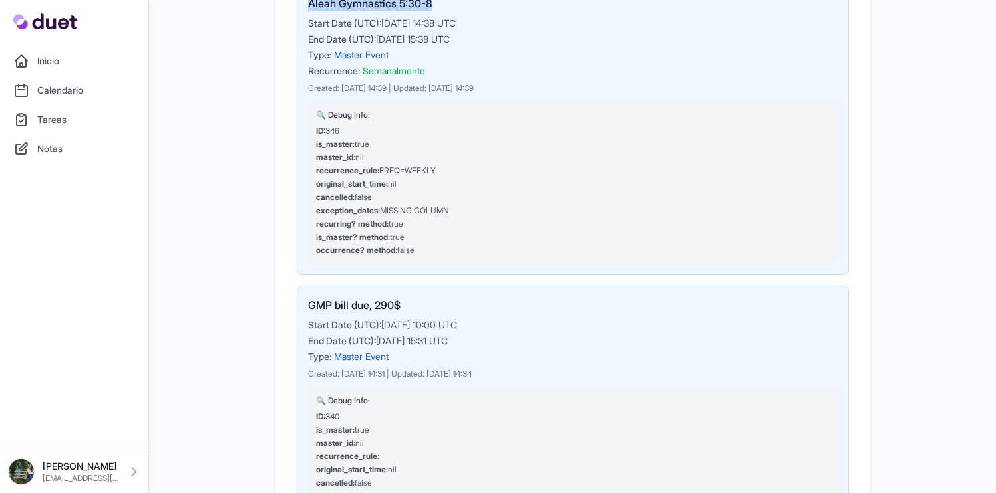
scroll to position [2358, 0]
click at [341, 297] on h3 "GMP bill due, 290$" at bounding box center [572, 304] width 529 height 16
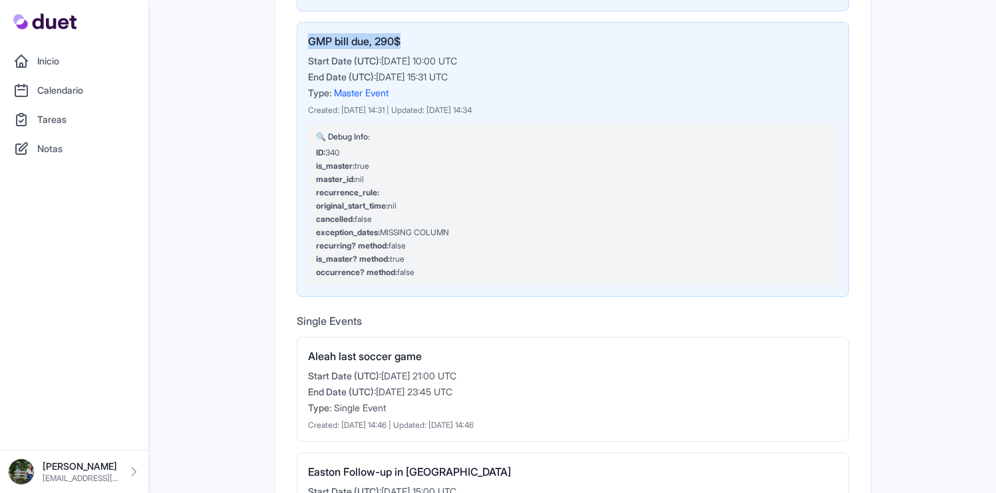
scroll to position [2629, 0]
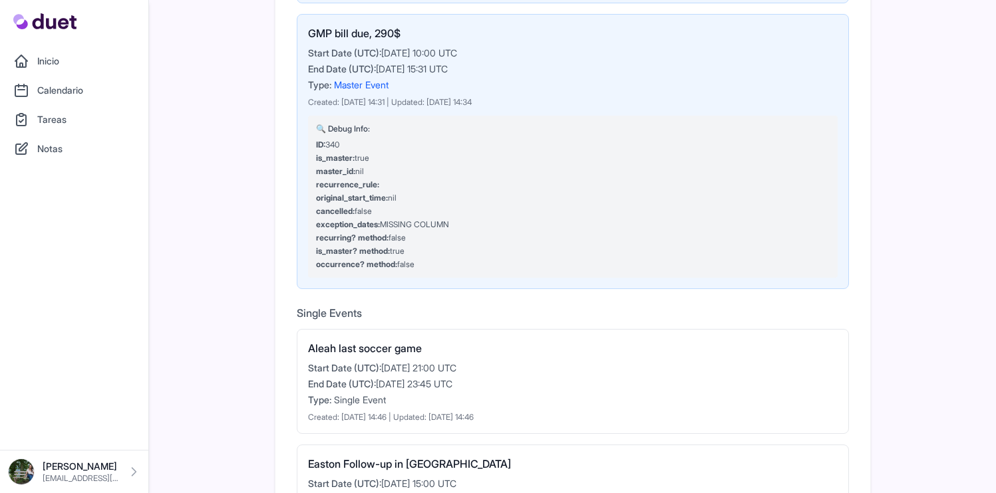
click at [365, 341] on h3 "Aleah last soccer game" at bounding box center [572, 349] width 529 height 16
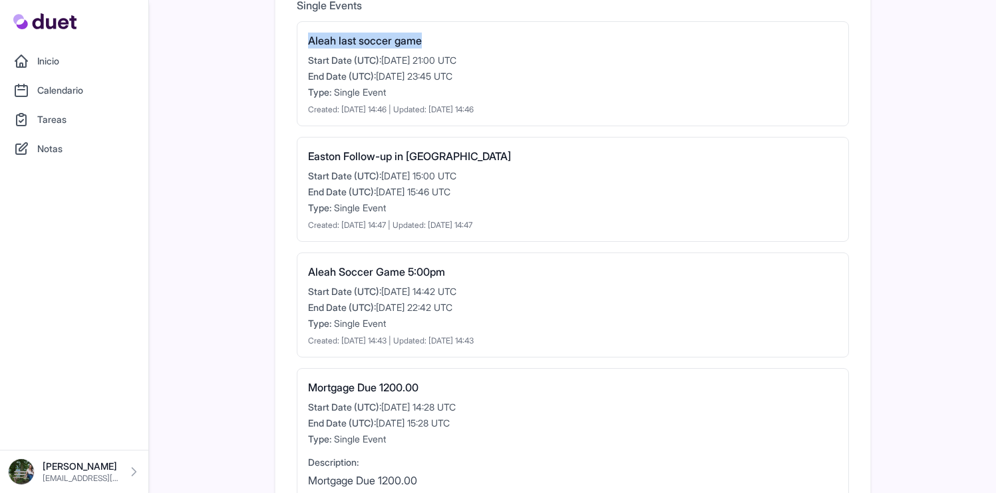
scroll to position [2854, 0]
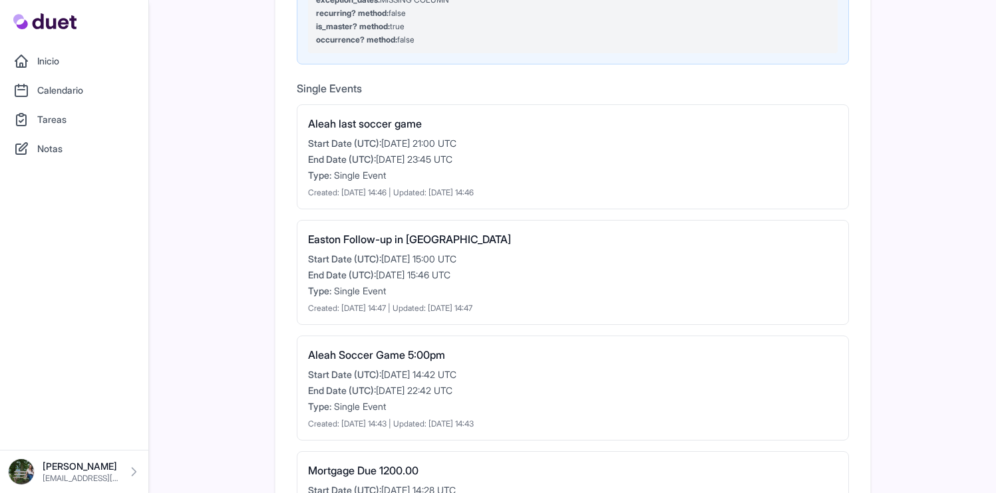
click at [370, 238] on h3 "Easton Follow-up in Boston" at bounding box center [572, 239] width 529 height 16
click at [411, 354] on h3 "Aleah Soccer Game 5:00pm" at bounding box center [572, 355] width 529 height 16
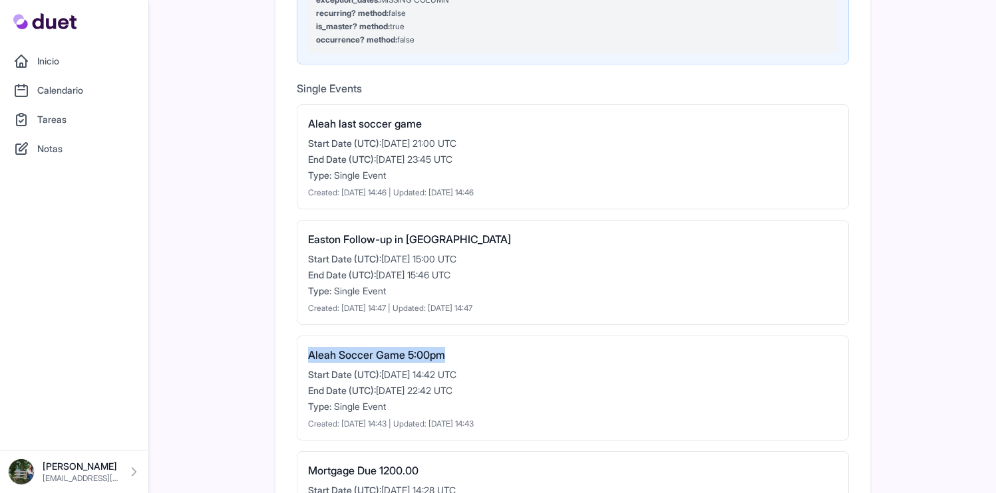
click at [411, 354] on h3 "Aleah Soccer Game 5:00pm" at bounding box center [572, 355] width 529 height 16
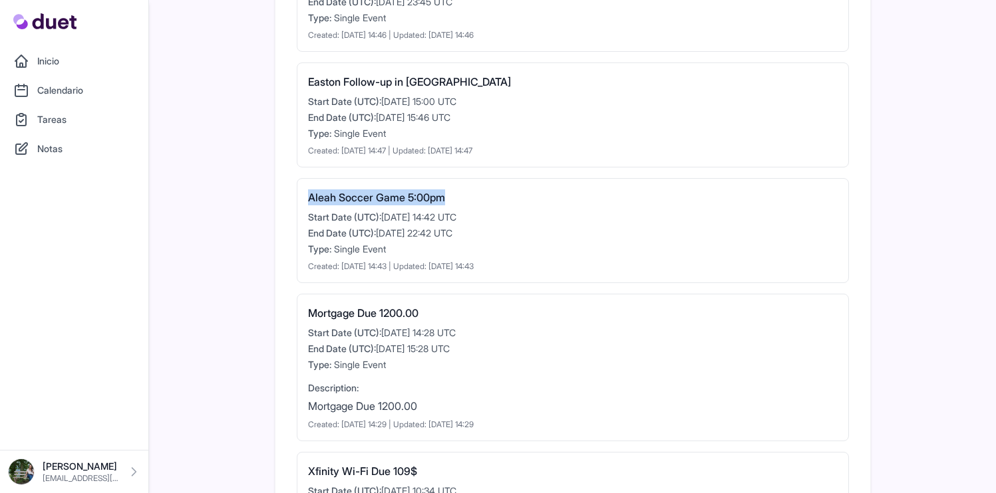
scroll to position [3084, 0]
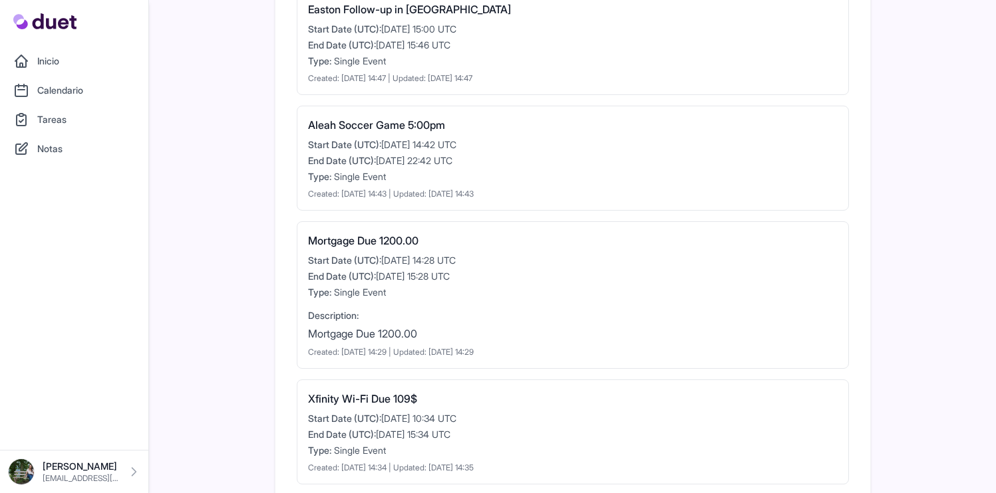
click at [398, 249] on div "Mortgage Due 1200.00 Start Date (UTC): 2025-10-01 14:28 UTC End Date (UTC): 202…" at bounding box center [573, 295] width 552 height 148
click at [396, 239] on h3 "Mortgage Due 1200.00" at bounding box center [572, 241] width 529 height 16
click at [381, 403] on h3 "Xfinity Wi-Fi Due 109$" at bounding box center [572, 399] width 529 height 16
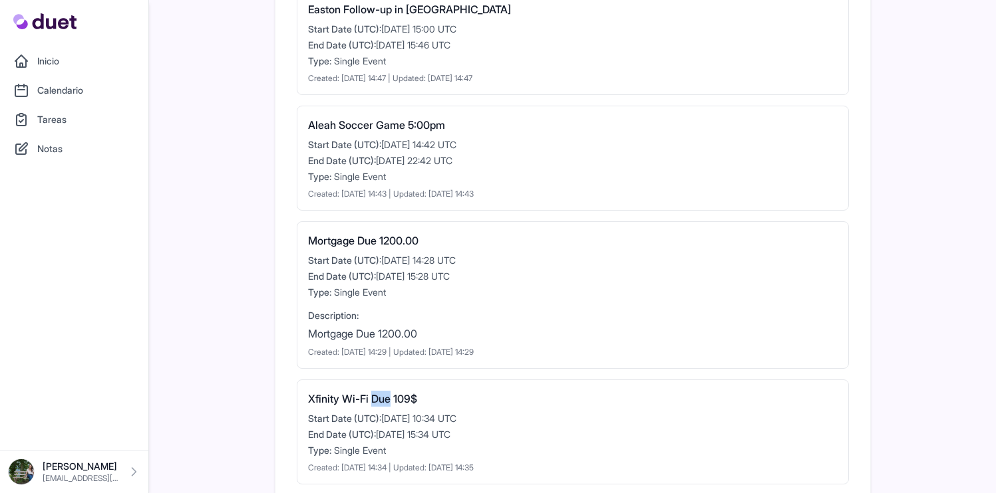
click at [381, 403] on h3 "Xfinity Wi-Fi Due 109$" at bounding box center [572, 399] width 529 height 16
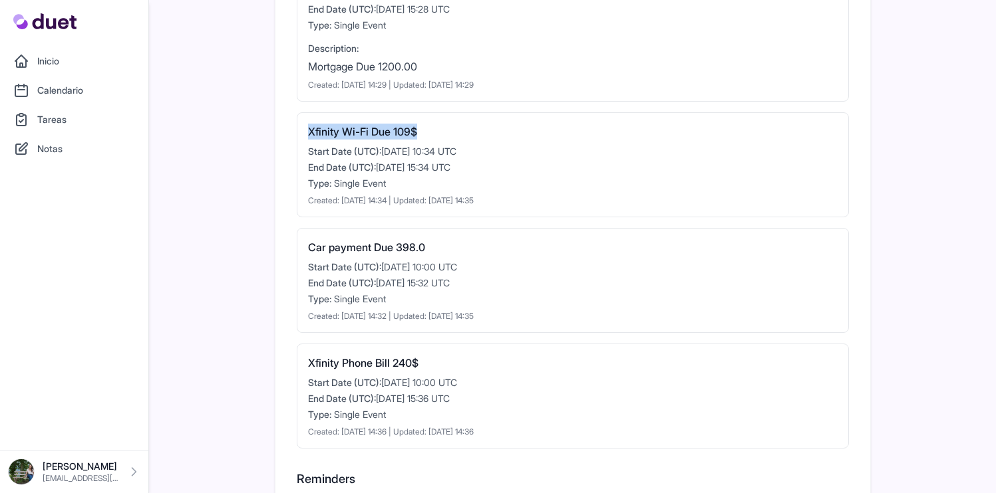
scroll to position [3353, 0]
click at [380, 239] on h3 "Car payment Due 398.0" at bounding box center [572, 246] width 529 height 16
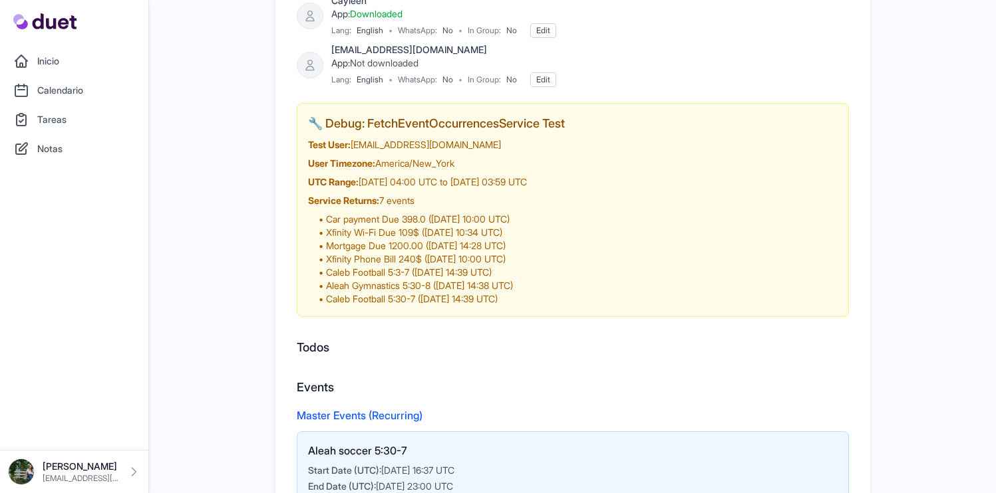
scroll to position [0, 0]
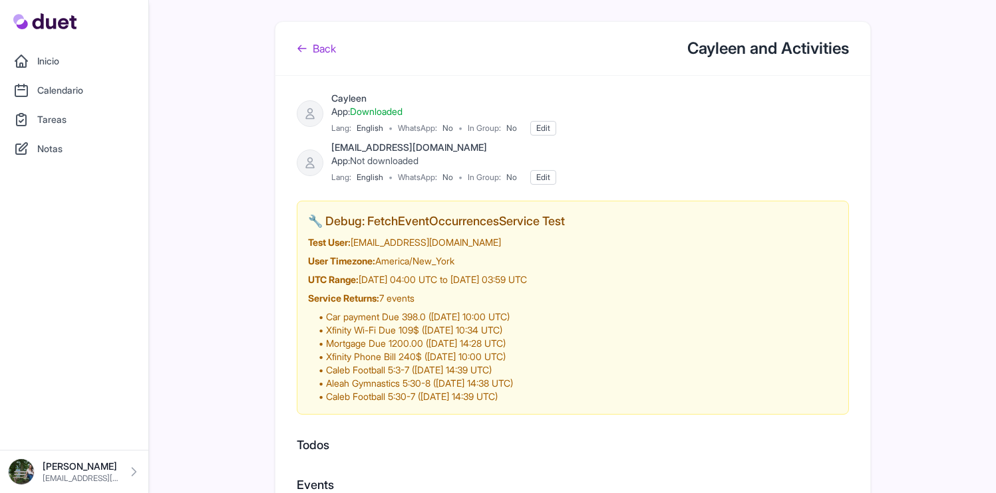
click at [325, 54] on link "Back" at bounding box center [316, 49] width 39 height 16
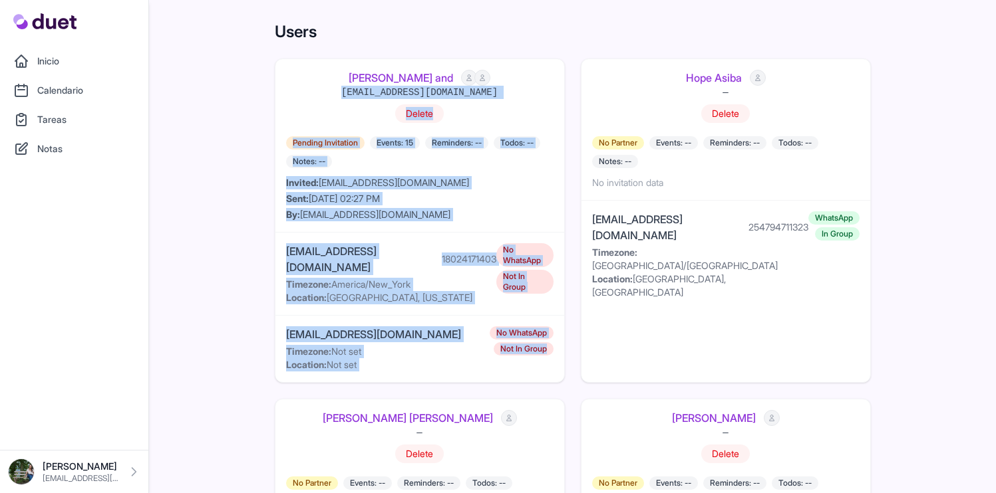
drag, startPoint x: 320, startPoint y: 71, endPoint x: 563, endPoint y: 347, distance: 368.0
click at [563, 347] on div "Cayleen and 120363422999771789@g.us Delete Pending Invitation Events: 15 Remind…" at bounding box center [420, 221] width 290 height 325
copy div "120363422999771789@g.us Delete Pending Invitation Events: 15 Reminders: -- Todo…"
click at [484, 194] on div "Sent: 10/01/2025 02:27 PM" at bounding box center [419, 198] width 267 height 13
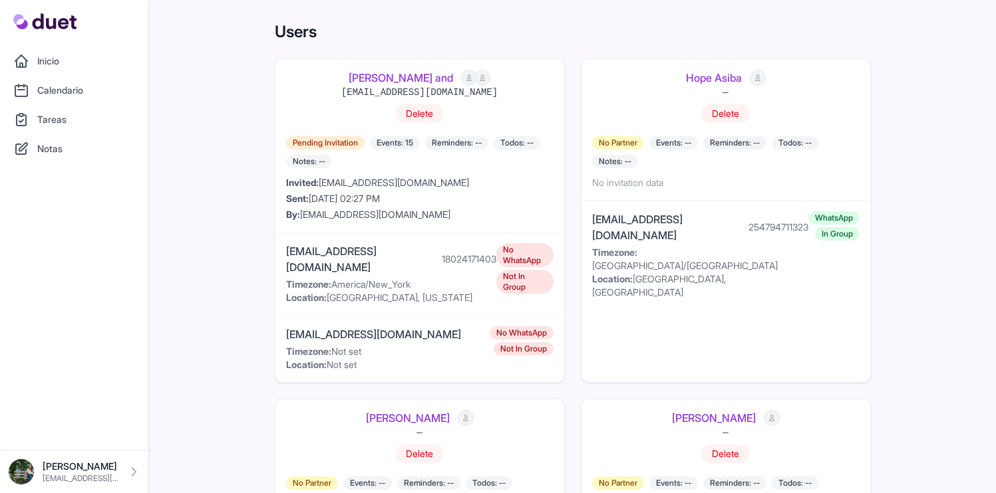
click at [64, 37] on div "Inicio Calendario Tareas Notas" at bounding box center [74, 225] width 148 height 450
click at [65, 66] on link "Inicio" at bounding box center [74, 61] width 132 height 27
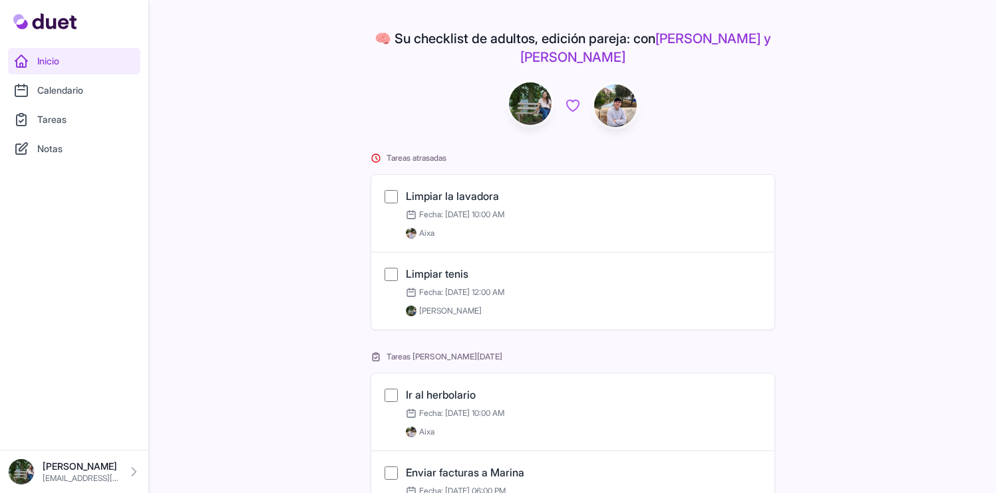
click at [67, 92] on link "Calendario" at bounding box center [74, 90] width 132 height 27
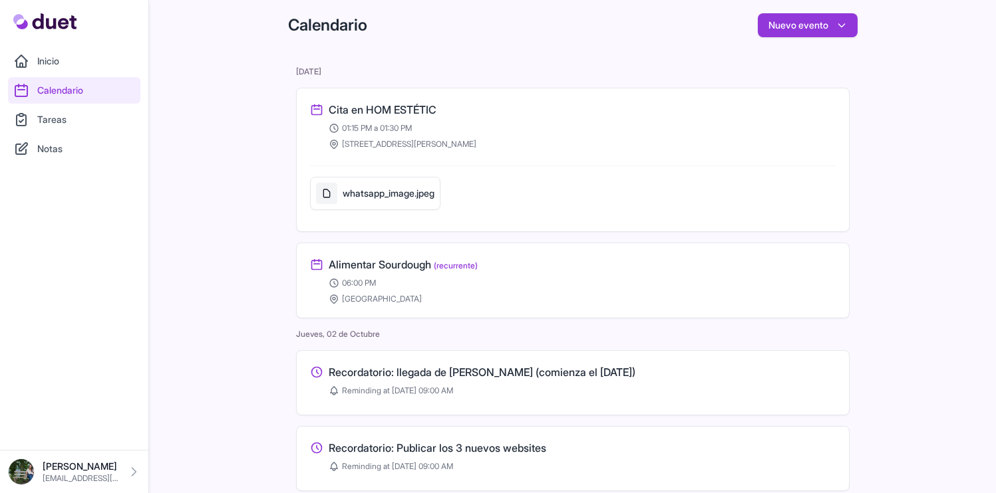
click at [55, 63] on link "Inicio" at bounding box center [74, 61] width 132 height 27
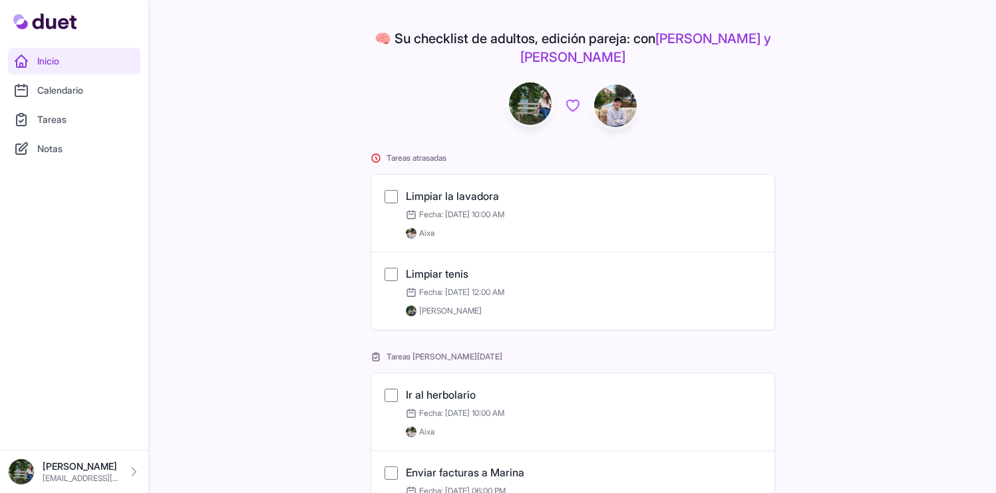
click at [65, 81] on link "Calendario" at bounding box center [74, 90] width 132 height 27
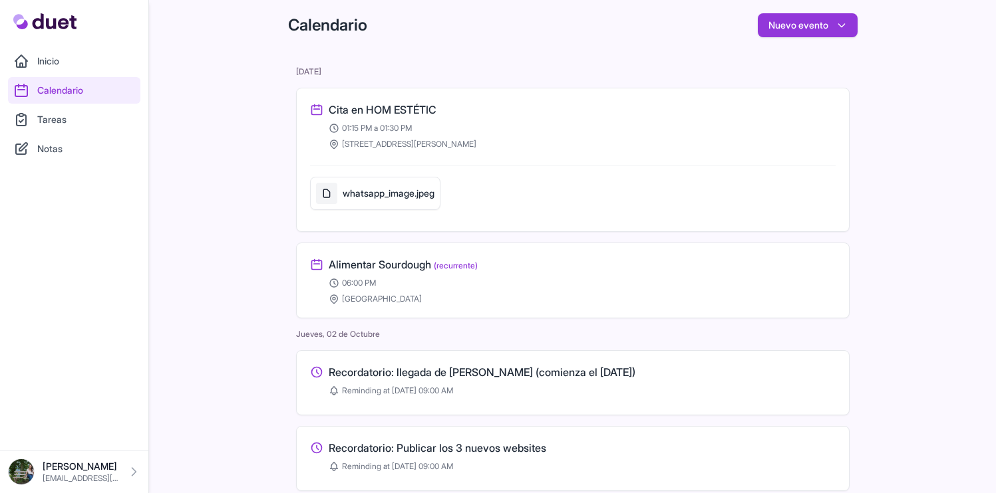
click at [67, 108] on link "Tareas" at bounding box center [74, 119] width 132 height 27
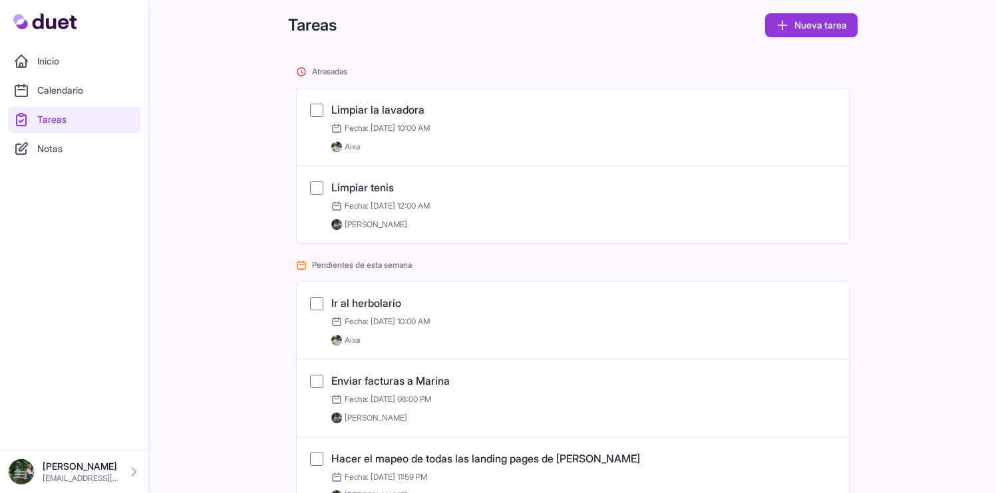
click at [67, 156] on link "Notas" at bounding box center [74, 149] width 132 height 27
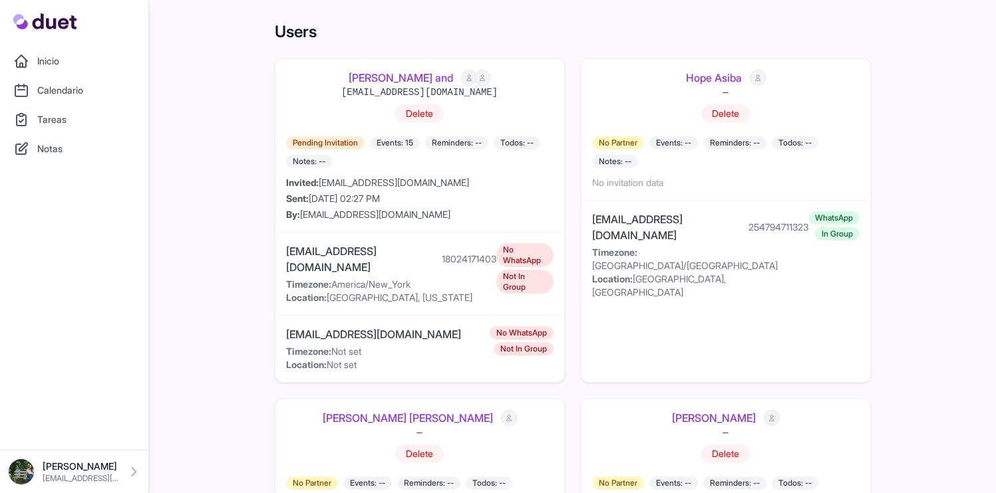
click at [405, 80] on link "[PERSON_NAME] and" at bounding box center [400, 78] width 104 height 16
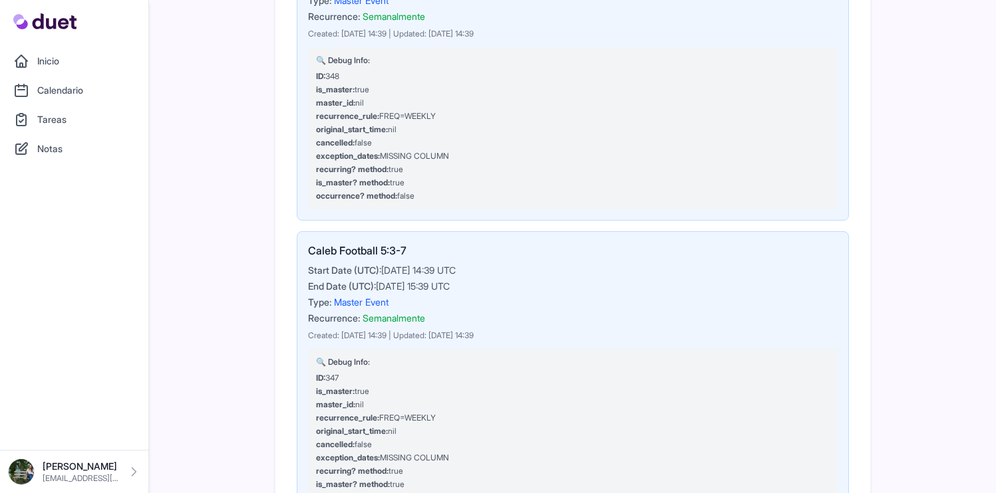
scroll to position [1901, 0]
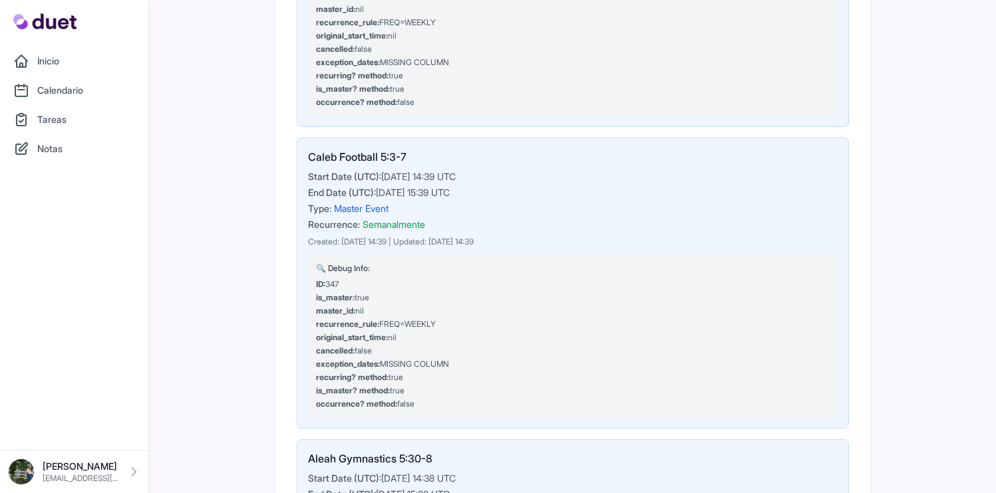
click at [90, 60] on link "Inicio" at bounding box center [74, 61] width 132 height 27
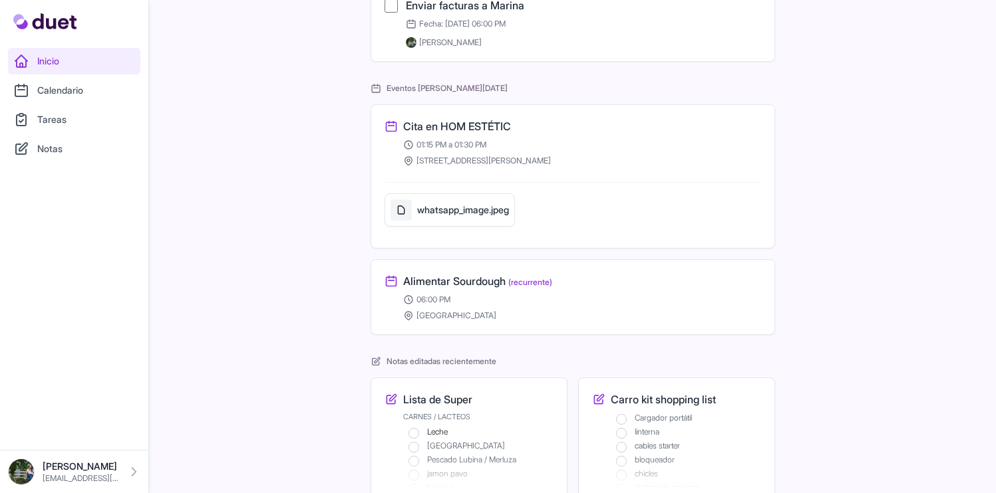
scroll to position [485, 0]
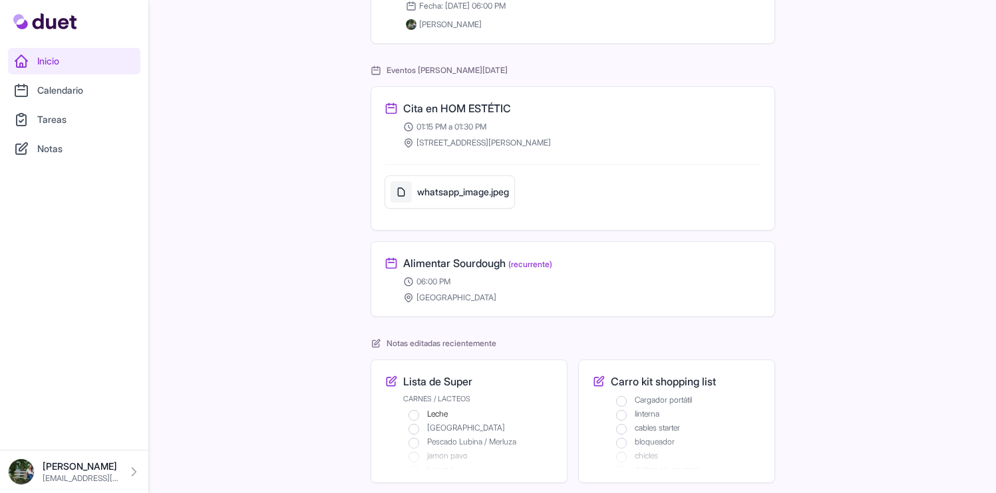
click at [81, 114] on link "Tareas" at bounding box center [74, 119] width 132 height 27
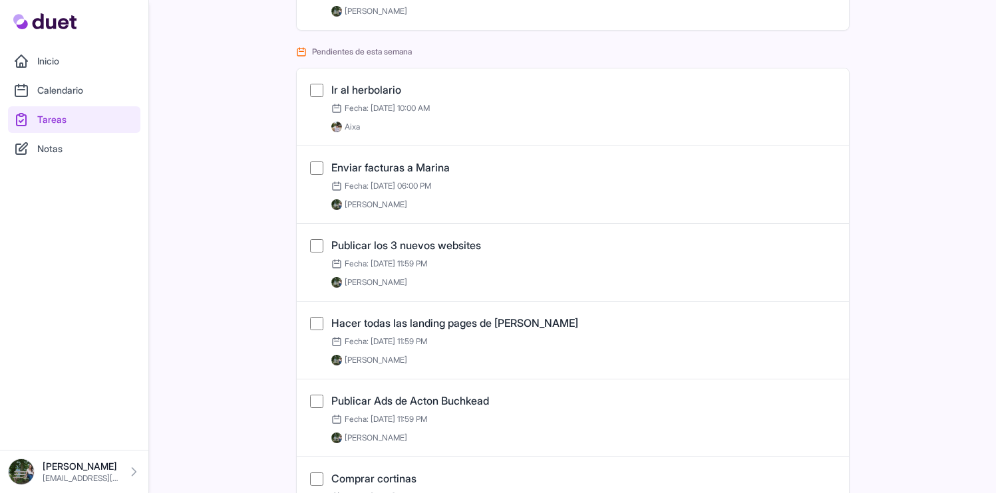
scroll to position [239, 0]
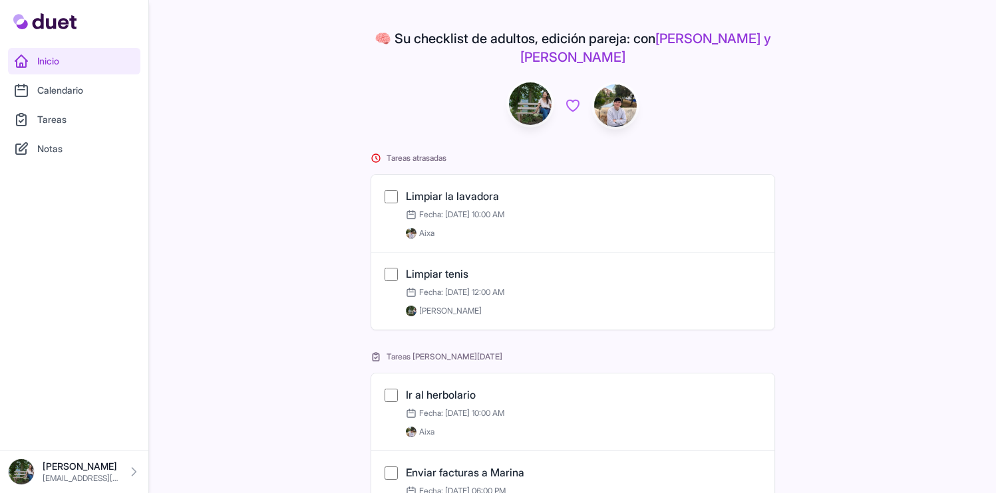
click at [83, 147] on link "Notas" at bounding box center [74, 149] width 132 height 27
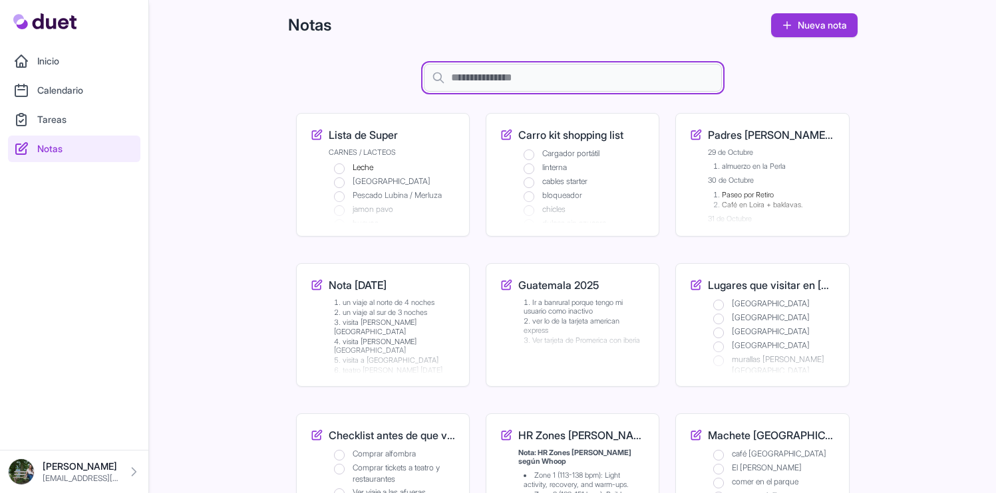
click at [559, 84] on input "text" at bounding box center [573, 78] width 298 height 28
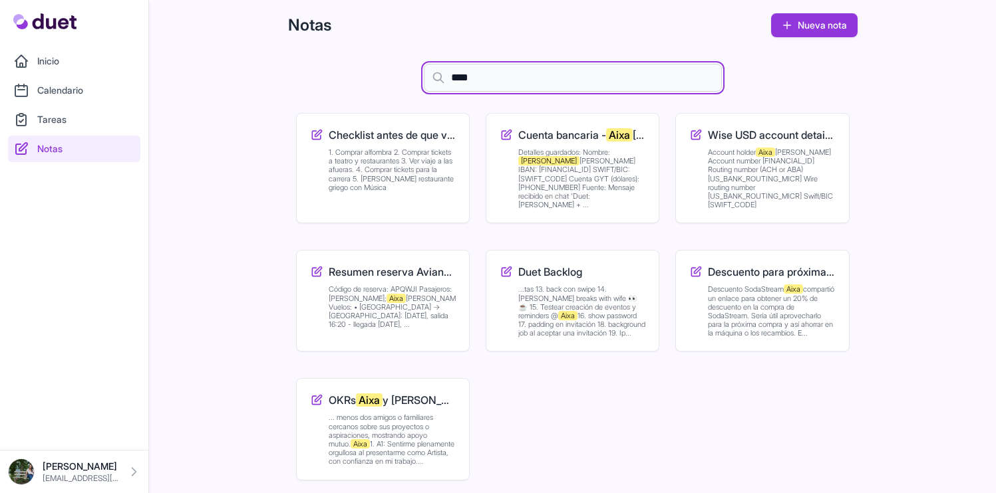
type input "****"
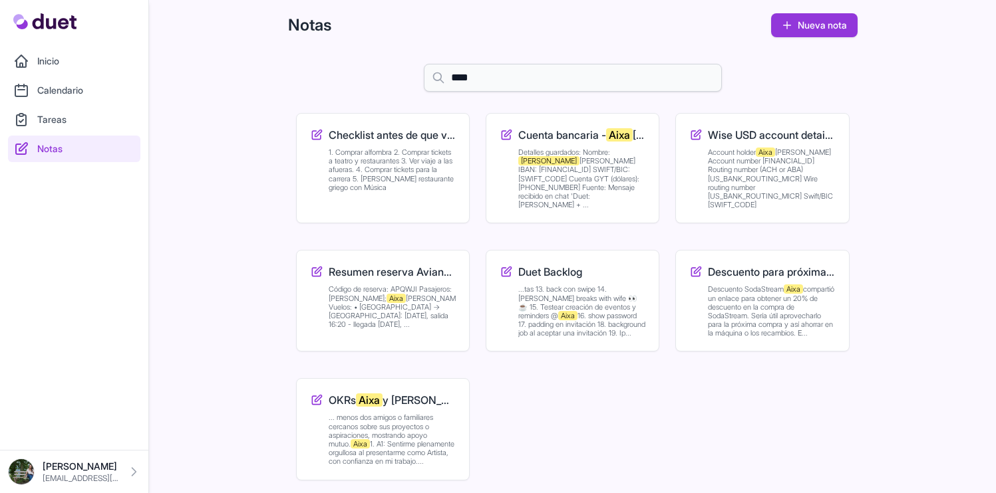
click at [575, 135] on h3 "Cuenta bancaria - [PERSON_NAME]" at bounding box center [581, 135] width 127 height 16
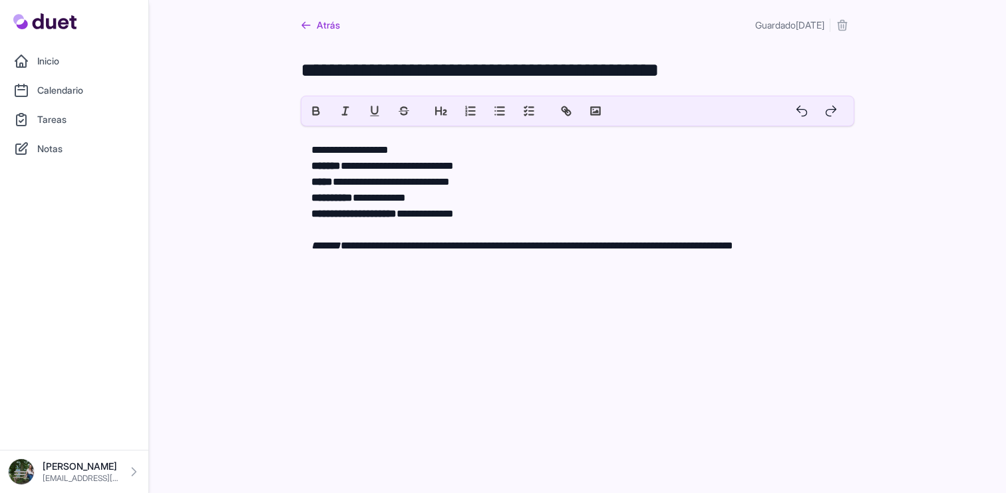
click at [333, 19] on link "Atrás" at bounding box center [320, 25] width 39 height 24
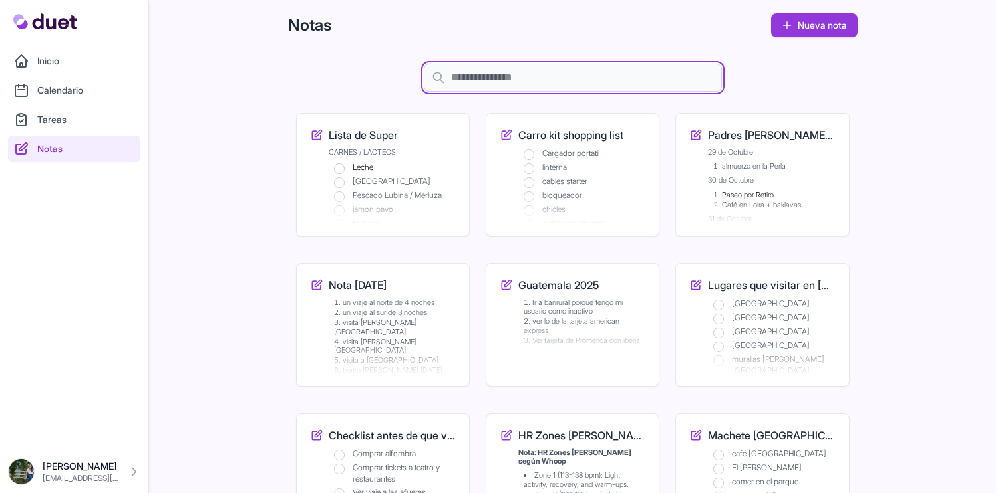
click at [495, 73] on input "text" at bounding box center [573, 78] width 298 height 28
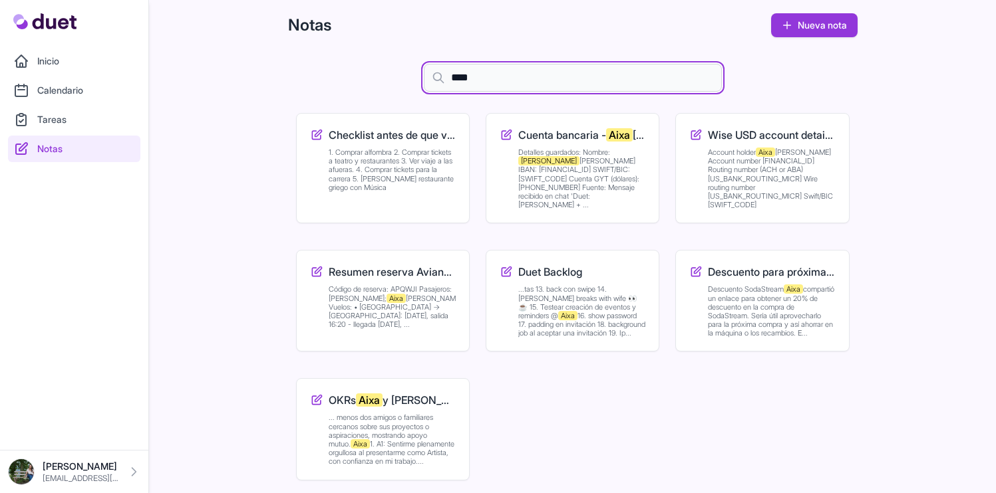
type input "****"
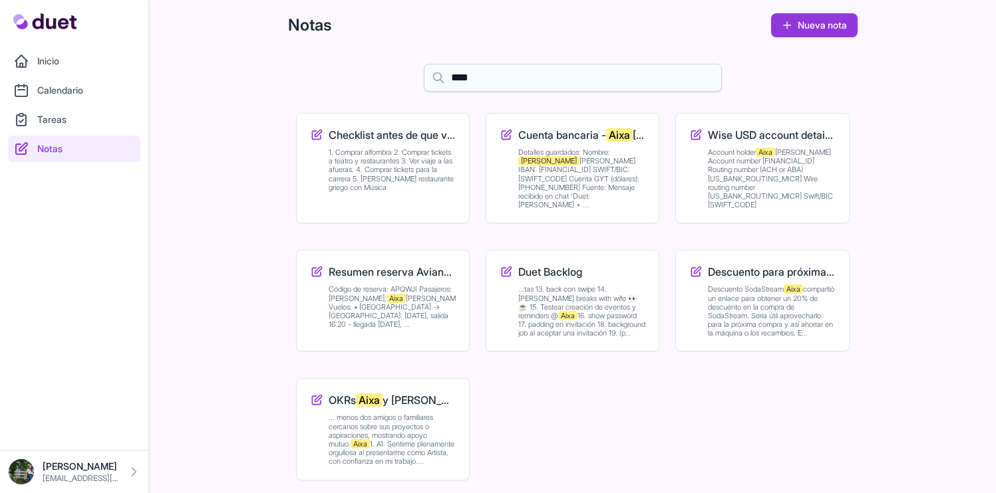
click at [695, 150] on div "Wise USD account details — Aixa Account holder Aixa Dennisse Barrios García Acc…" at bounding box center [762, 168] width 146 height 82
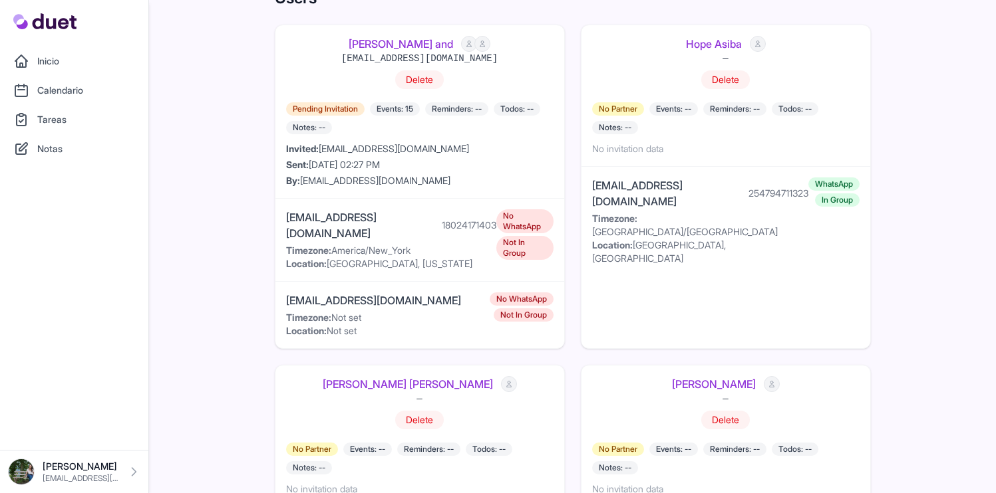
scroll to position [31, 0]
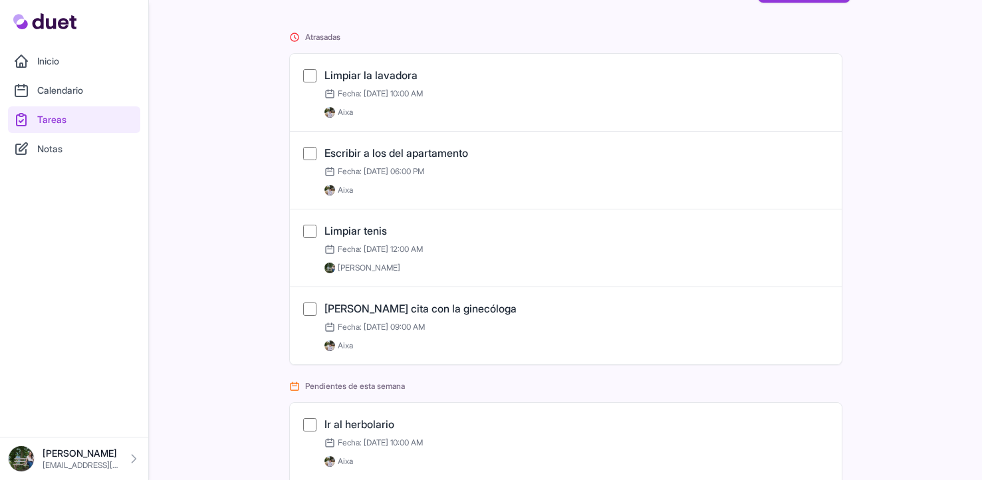
scroll to position [32, 0]
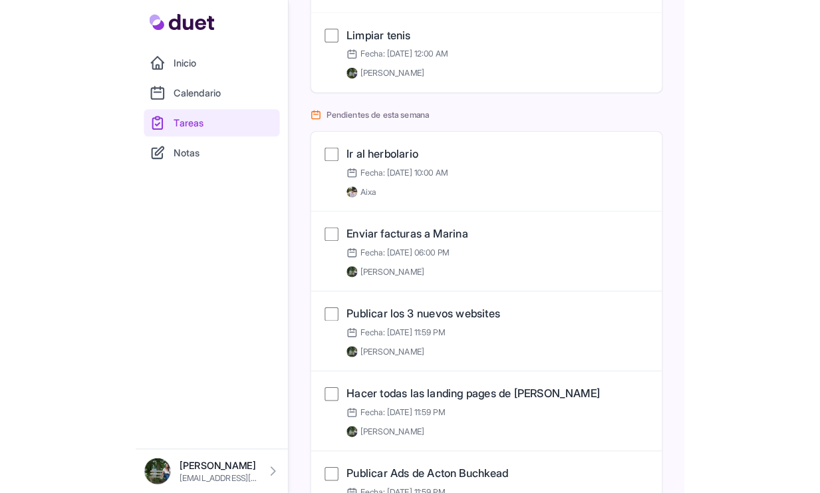
scroll to position [153, 0]
